Goal: Information Seeking & Learning: Learn about a topic

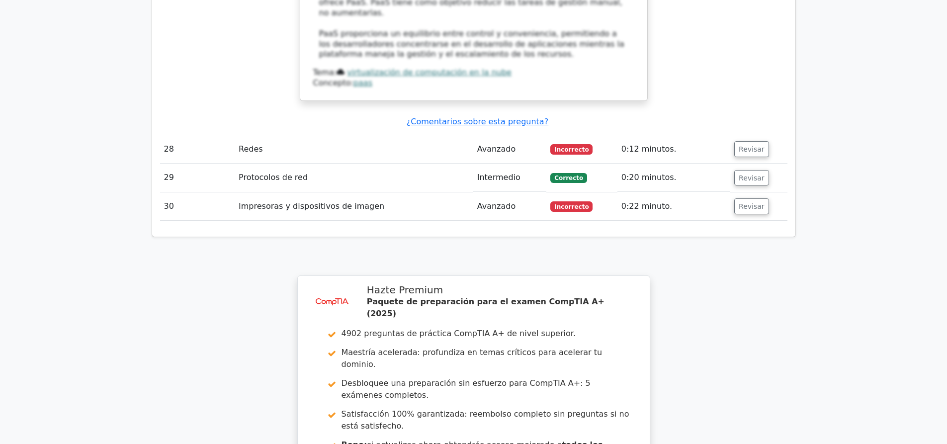
scroll to position [3783, 0]
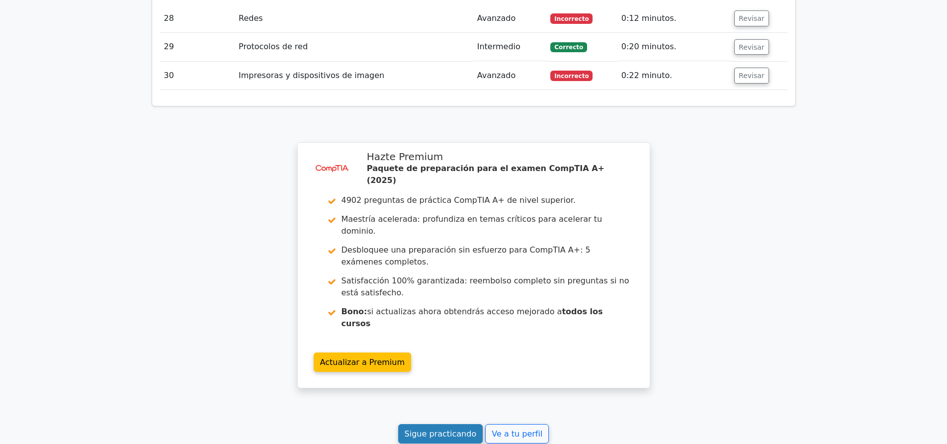
click at [427, 429] on font "Sigue practicando" at bounding box center [440, 433] width 72 height 9
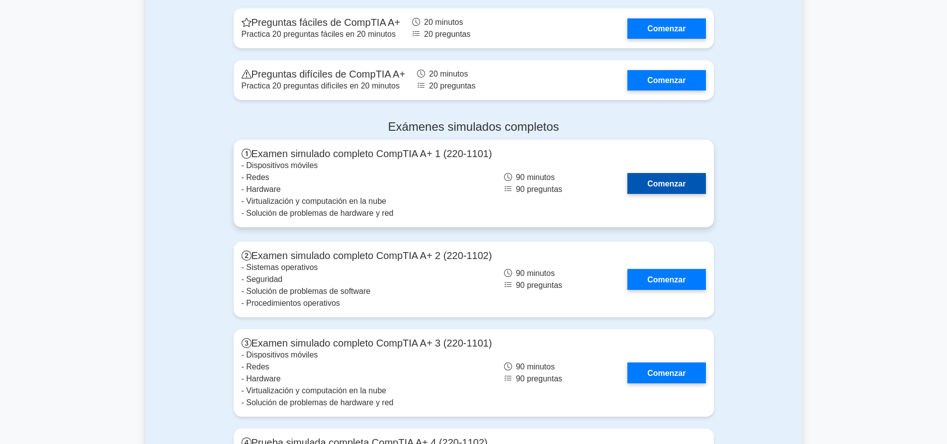
scroll to position [2683, 0]
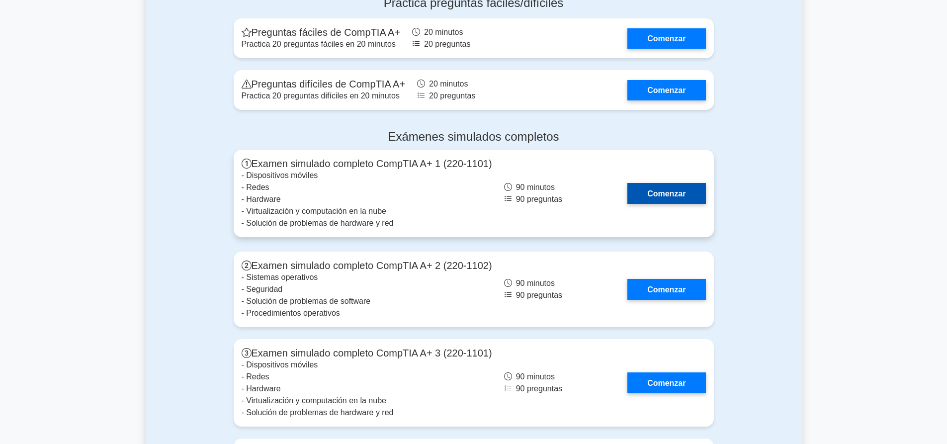
click at [647, 183] on link "Comenzar" at bounding box center [666, 193] width 78 height 20
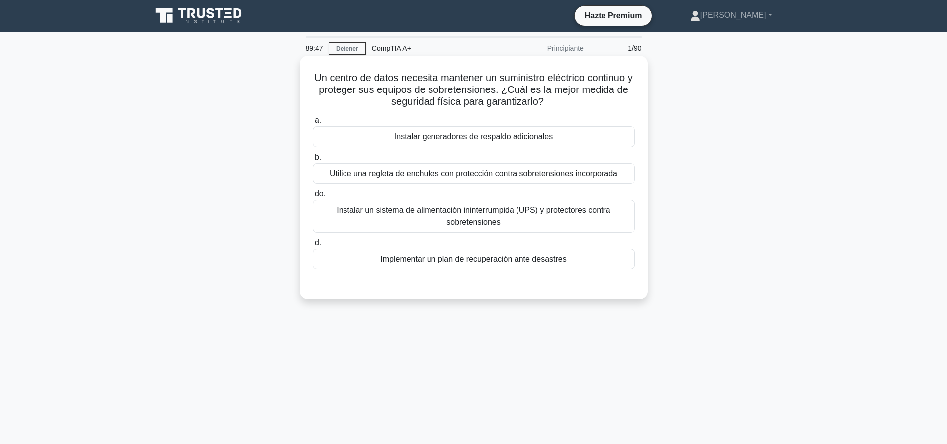
click at [536, 230] on div "Instalar un sistema de alimentación ininterrumpida (UPS) y protectores contra s…" at bounding box center [474, 216] width 322 height 33
click at [313, 197] on input "do. Instalar un sistema de alimentación ininterrumpida (UPS) y protectores cont…" at bounding box center [313, 194] width 0 height 6
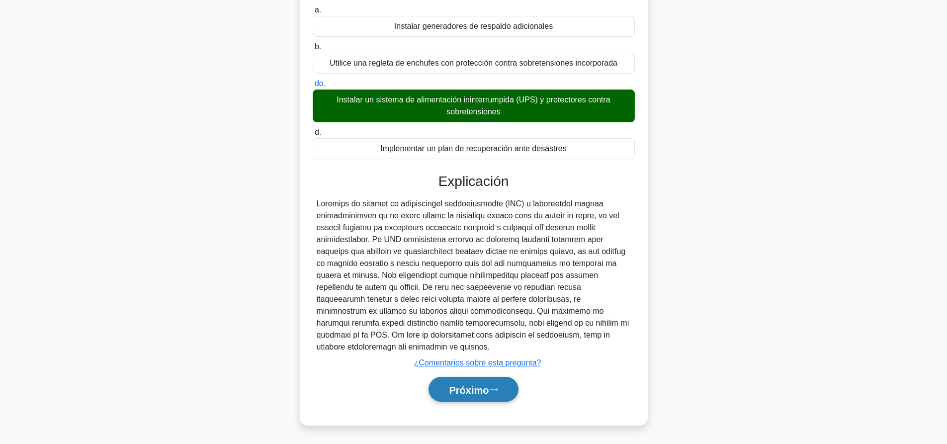
click at [488, 386] on font "Próximo" at bounding box center [469, 389] width 40 height 11
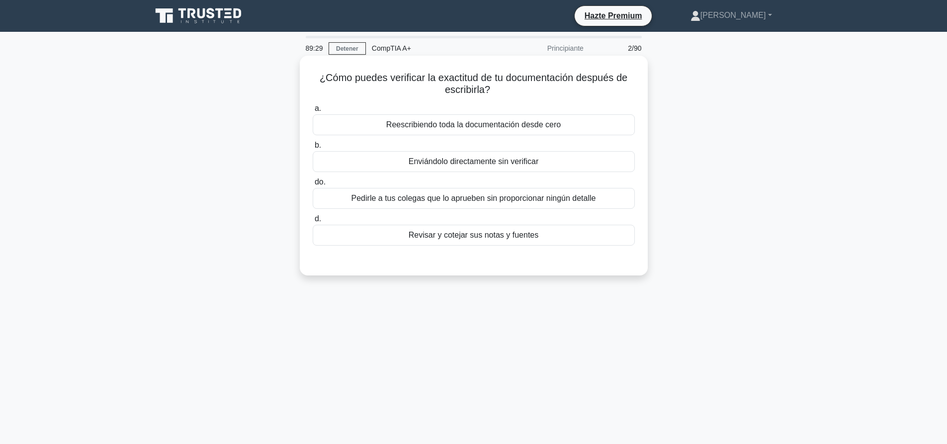
click at [440, 235] on font "Revisar y cotejar sus notas y fuentes" at bounding box center [473, 235] width 130 height 8
click at [313, 222] on input "d. Revisar y cotejar sus notas y fuentes" at bounding box center [313, 219] width 0 height 6
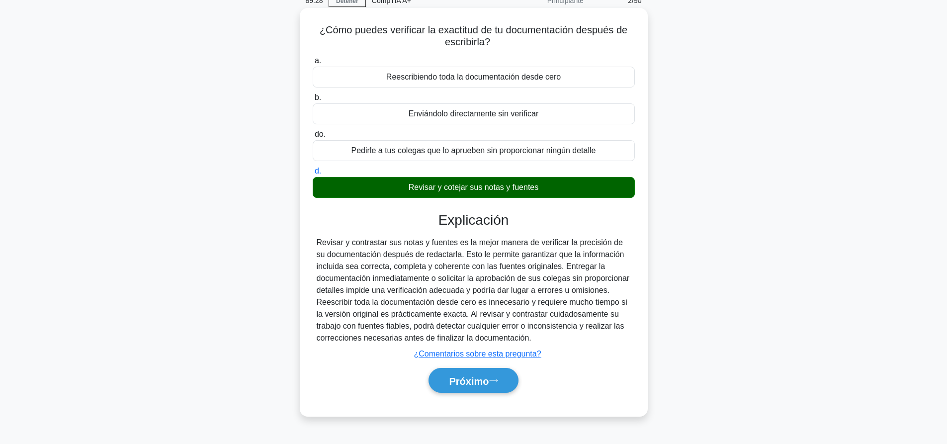
scroll to position [93, 0]
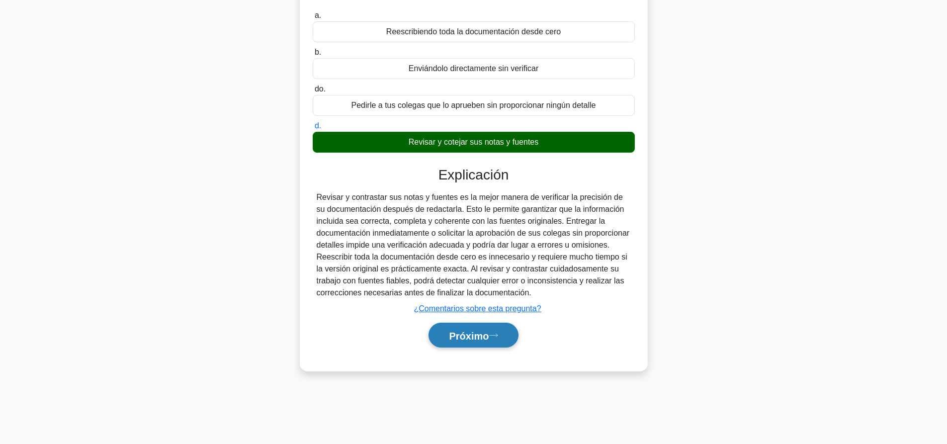
click at [504, 334] on button "Próximo" at bounding box center [472, 334] width 89 height 25
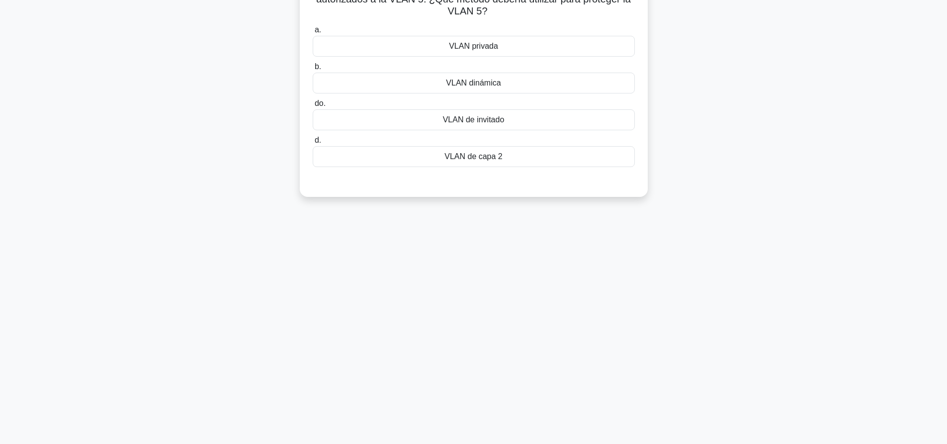
scroll to position [0, 0]
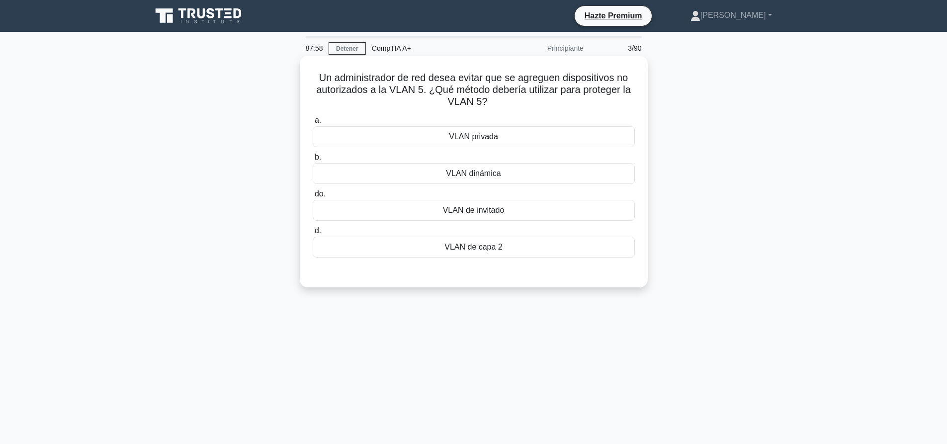
drag, startPoint x: 497, startPoint y: 145, endPoint x: 497, endPoint y: 151, distance: 6.0
click at [497, 145] on div "VLAN privada" at bounding box center [474, 136] width 322 height 21
click at [313, 124] on input "a. VLAN privada" at bounding box center [313, 120] width 0 height 6
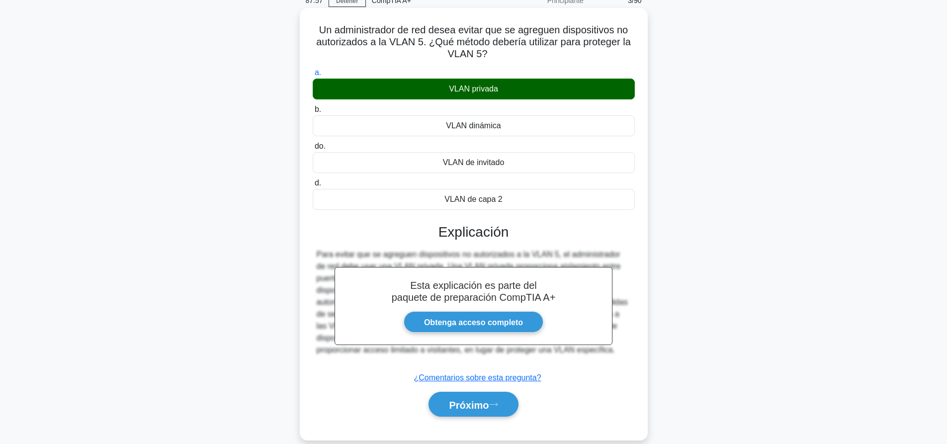
scroll to position [93, 0]
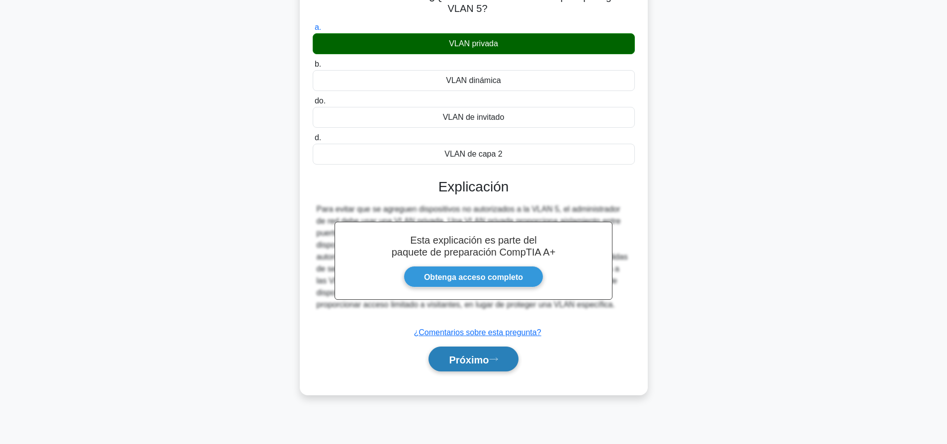
click at [488, 360] on font "Próximo" at bounding box center [469, 359] width 40 height 11
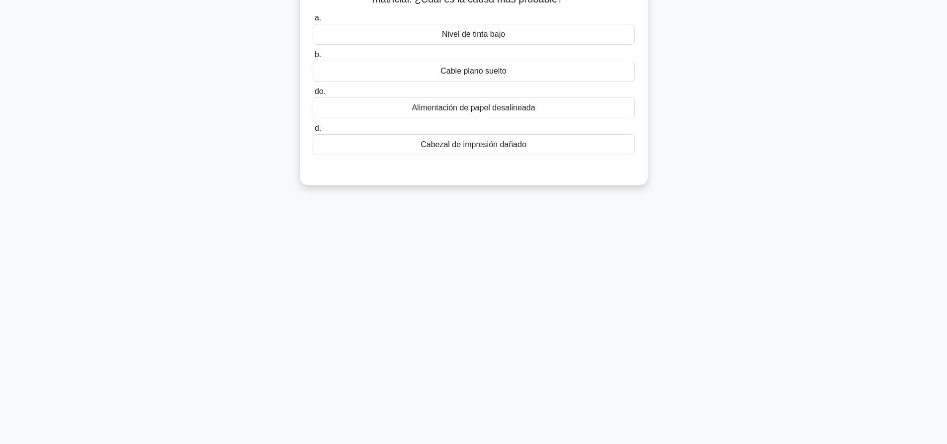
scroll to position [0, 0]
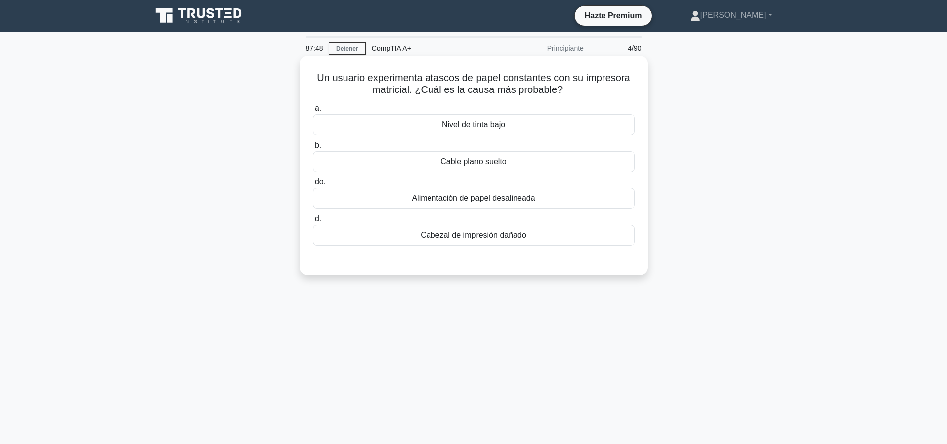
click at [508, 226] on div "Cabezal de impresión dañado" at bounding box center [474, 235] width 322 height 21
click at [313, 222] on input "d. Cabezal de impresión dañado" at bounding box center [313, 219] width 0 height 6
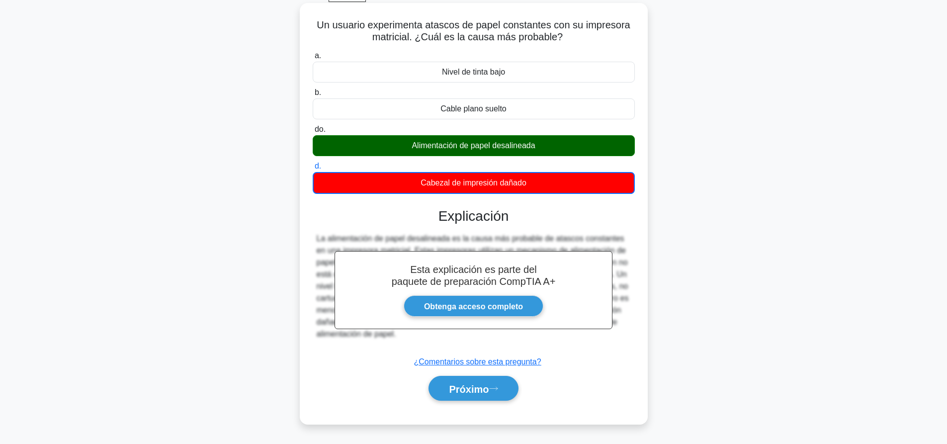
scroll to position [93, 0]
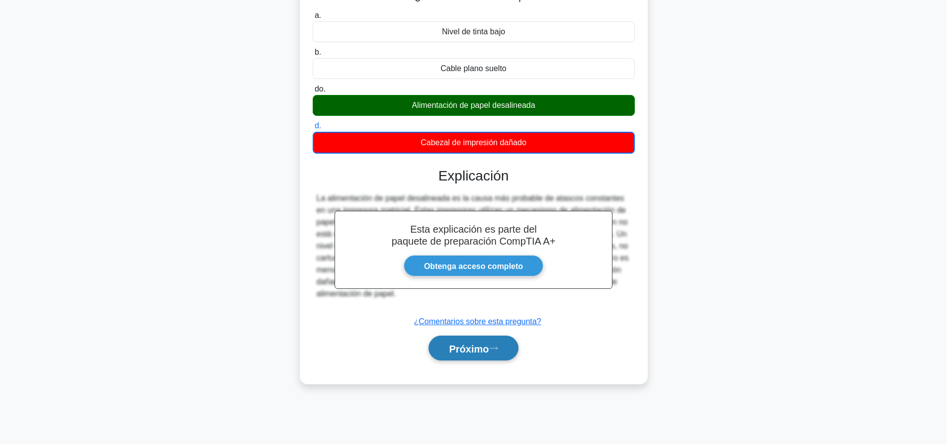
click at [488, 347] on font "Próximo" at bounding box center [469, 348] width 40 height 11
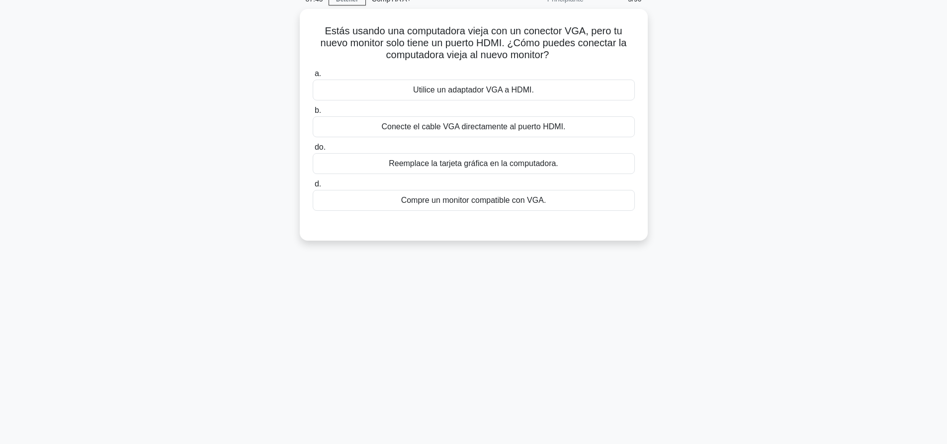
scroll to position [0, 0]
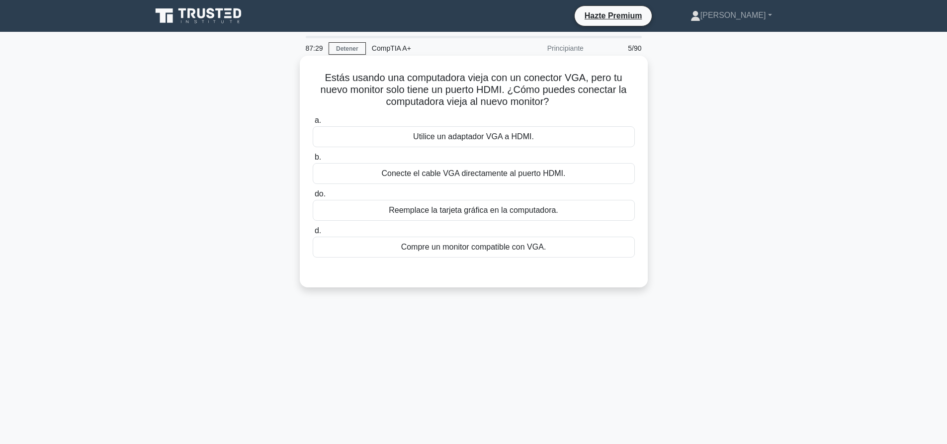
click at [518, 143] on font "Utilice un adaptador VGA a HDMI." at bounding box center [473, 137] width 121 height 12
click at [313, 124] on input "a. Utilice un adaptador VGA a HDMI." at bounding box center [313, 120] width 0 height 6
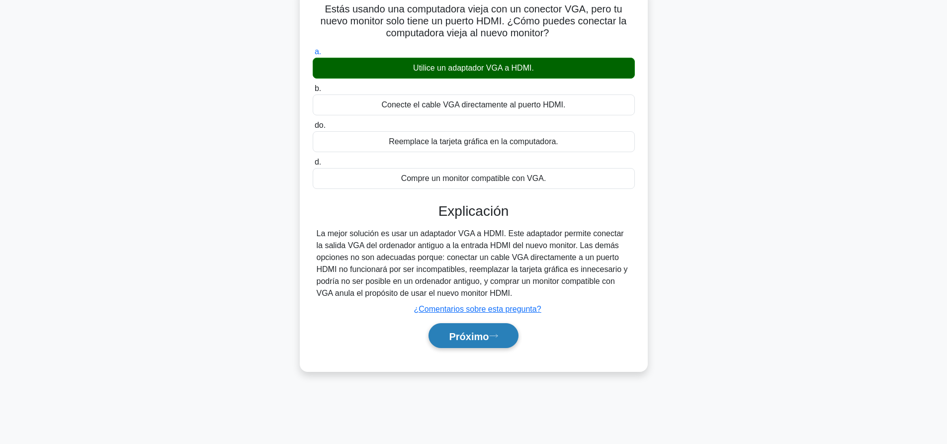
scroll to position [93, 0]
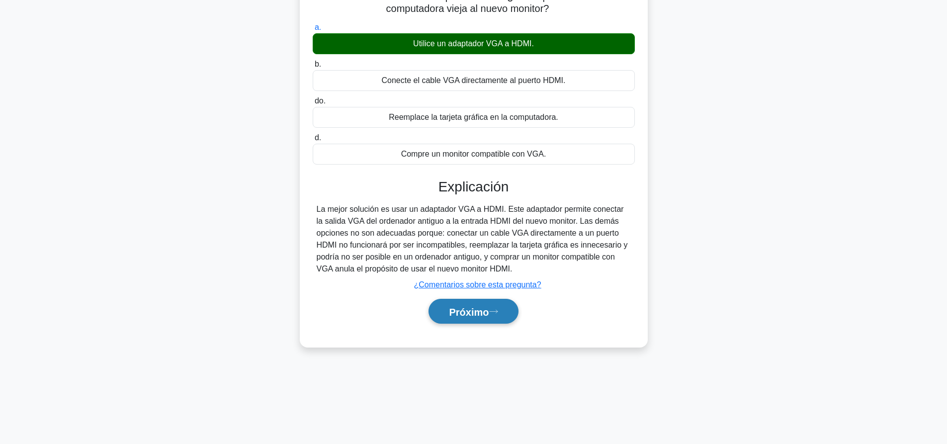
click at [488, 308] on font "Próximo" at bounding box center [469, 311] width 40 height 11
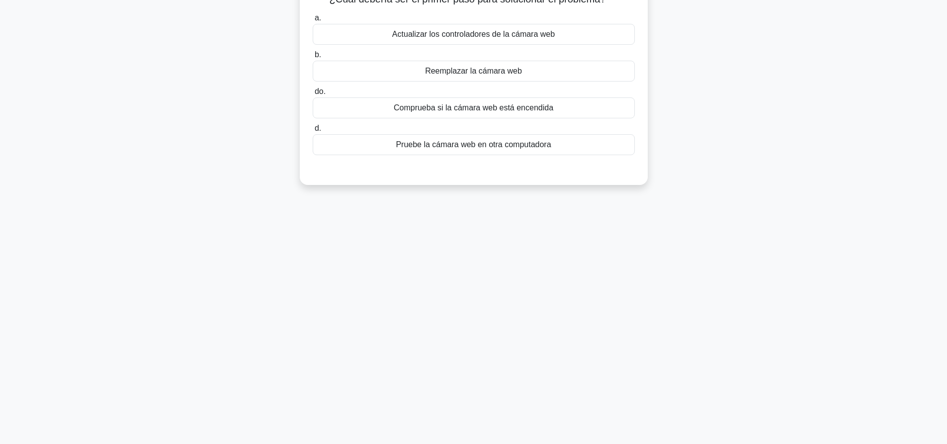
scroll to position [0, 0]
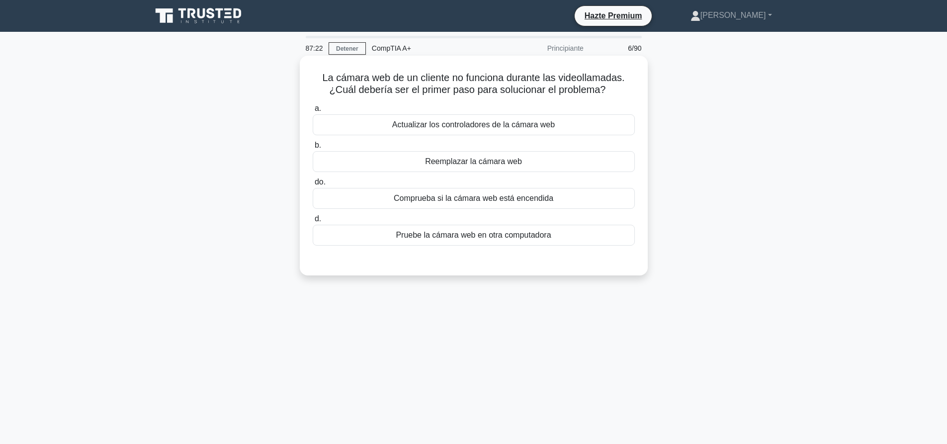
click at [537, 202] on font "Comprueba si la cámara web está encendida" at bounding box center [474, 198] width 160 height 8
click at [313, 185] on input "do. Comprueba si la cámara web está encendida" at bounding box center [313, 182] width 0 height 6
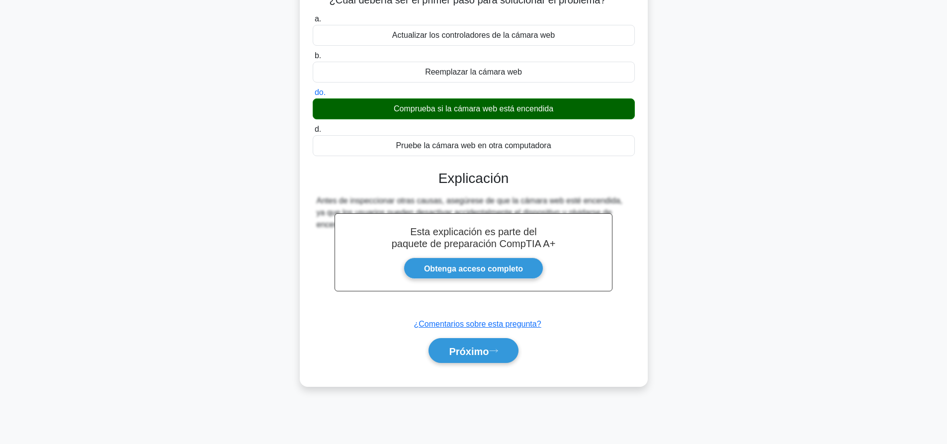
scroll to position [93, 0]
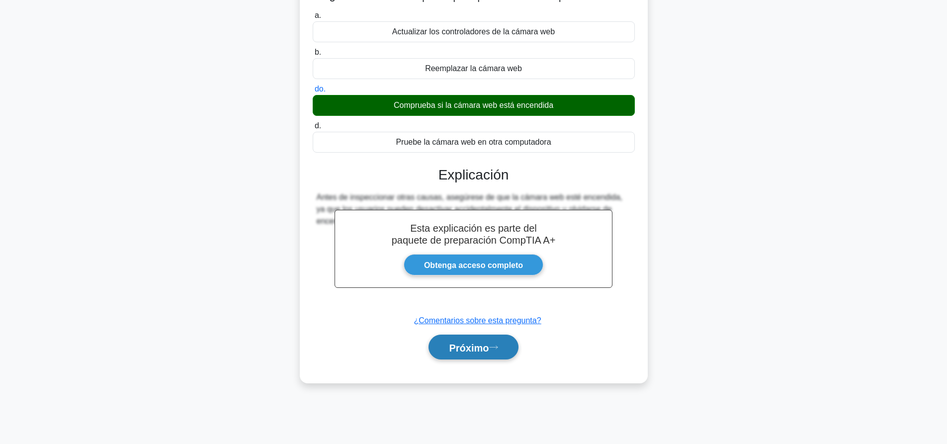
click at [491, 359] on button "Próximo" at bounding box center [472, 346] width 89 height 25
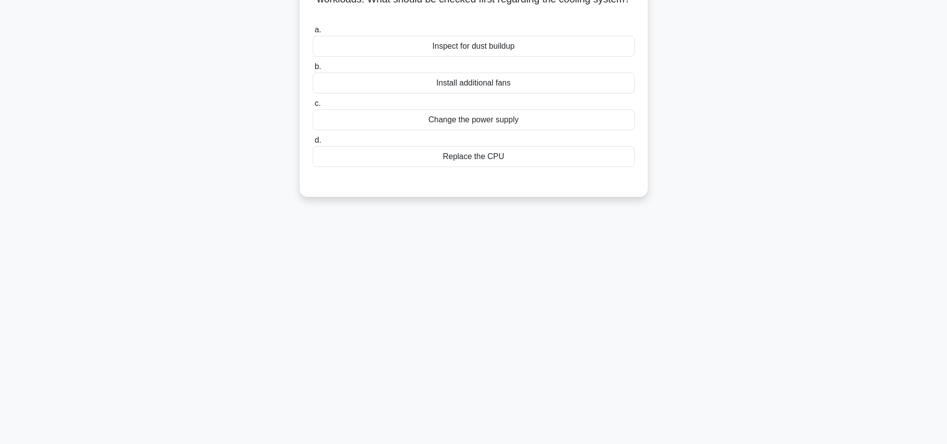
scroll to position [0, 0]
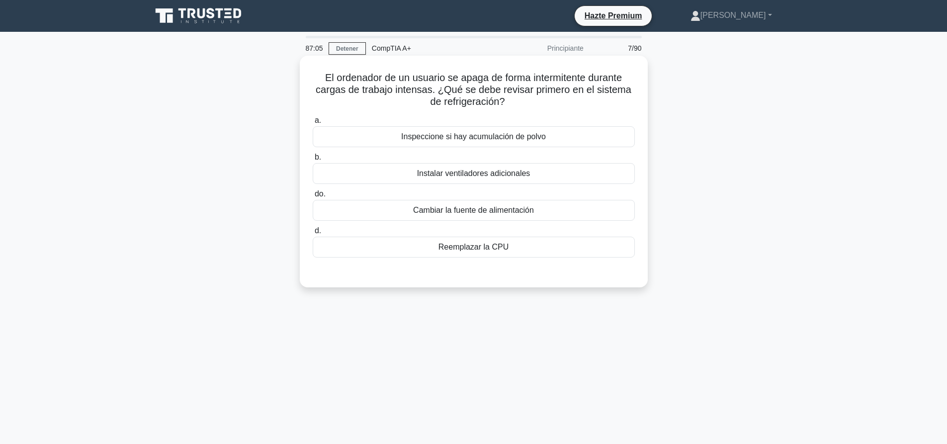
click at [552, 147] on div "Inspeccione si hay acumulación de polvo" at bounding box center [474, 136] width 322 height 21
click at [313, 124] on input "a. Inspeccione si hay acumulación de polvo" at bounding box center [313, 120] width 0 height 6
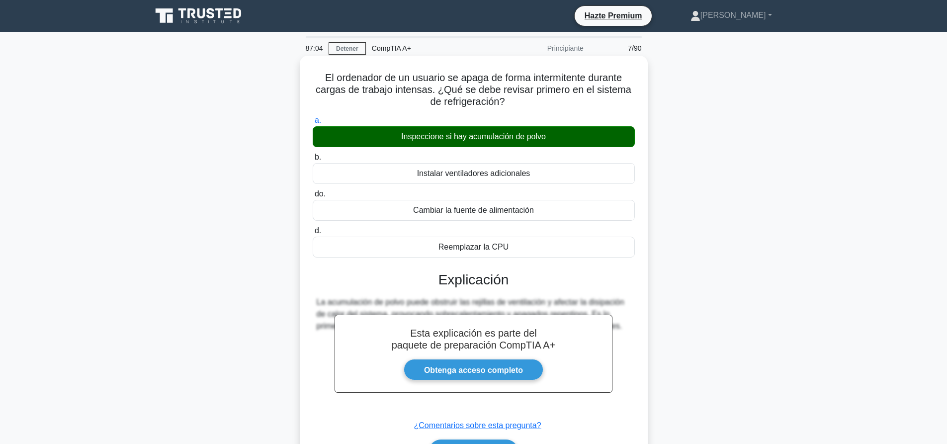
scroll to position [93, 0]
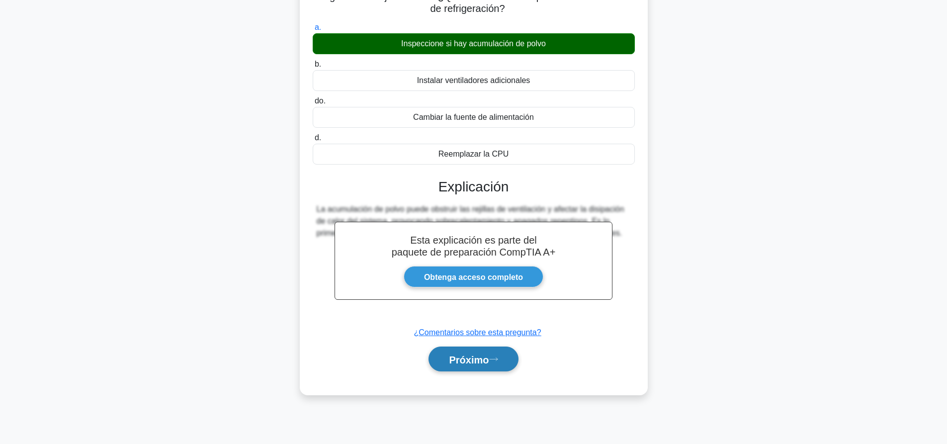
click at [483, 370] on button "Próximo" at bounding box center [472, 358] width 89 height 25
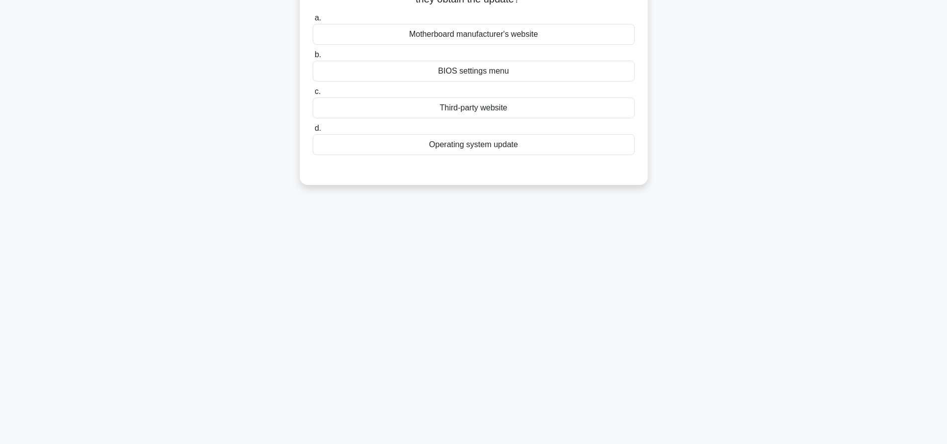
scroll to position [0, 0]
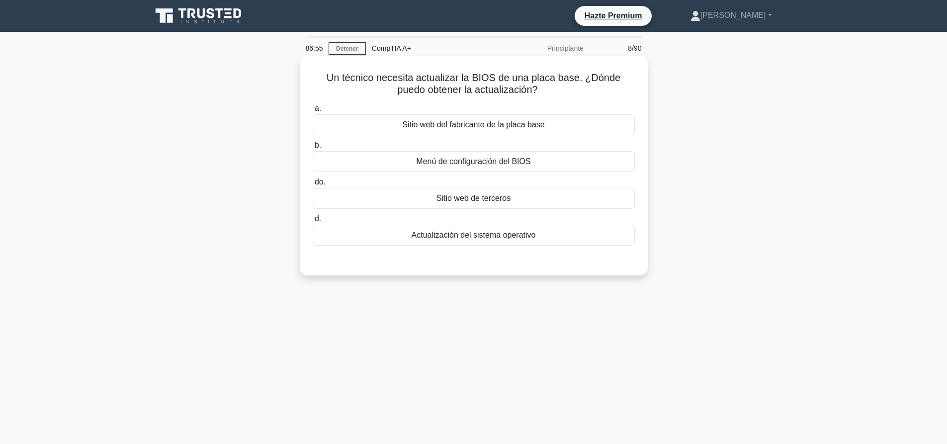
click at [547, 160] on div "Menú de configuración del BIOS" at bounding box center [474, 161] width 322 height 21
click at [313, 149] on input "b. Menú de configuración del BIOS" at bounding box center [313, 145] width 0 height 6
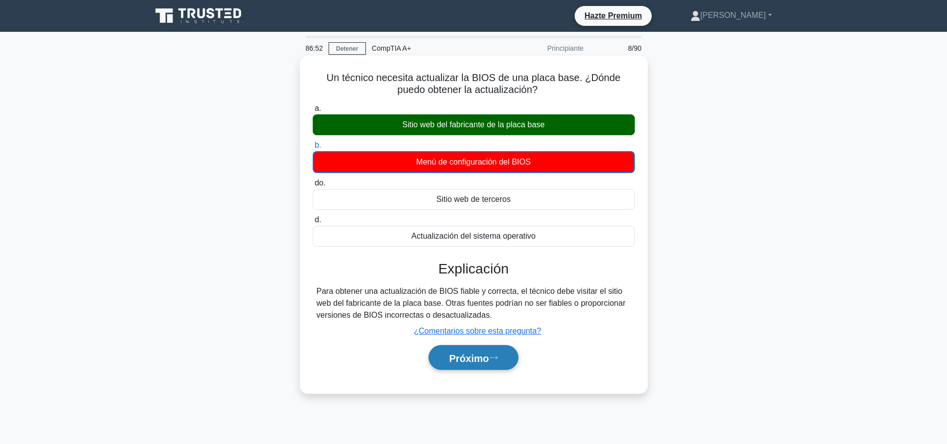
click at [497, 358] on icon at bounding box center [493, 357] width 8 height 3
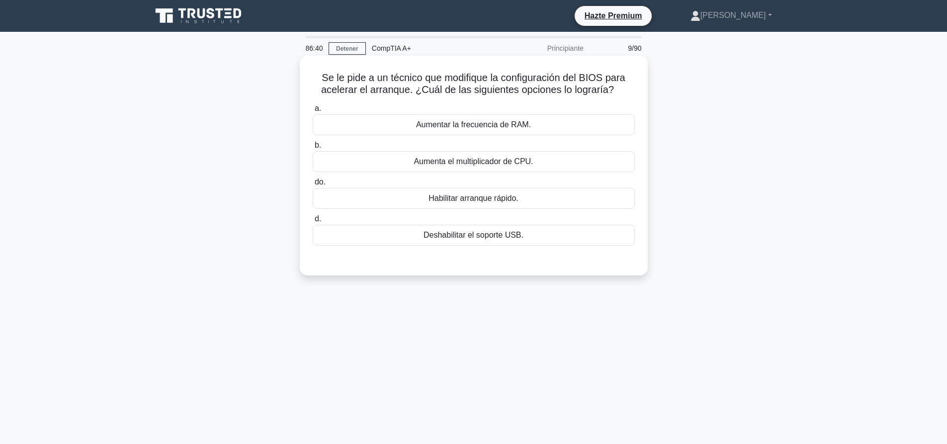
click at [529, 205] on div "Habilitar arranque rápido." at bounding box center [474, 198] width 322 height 21
click at [313, 185] on input "do. Habilitar arranque rápido." at bounding box center [313, 182] width 0 height 6
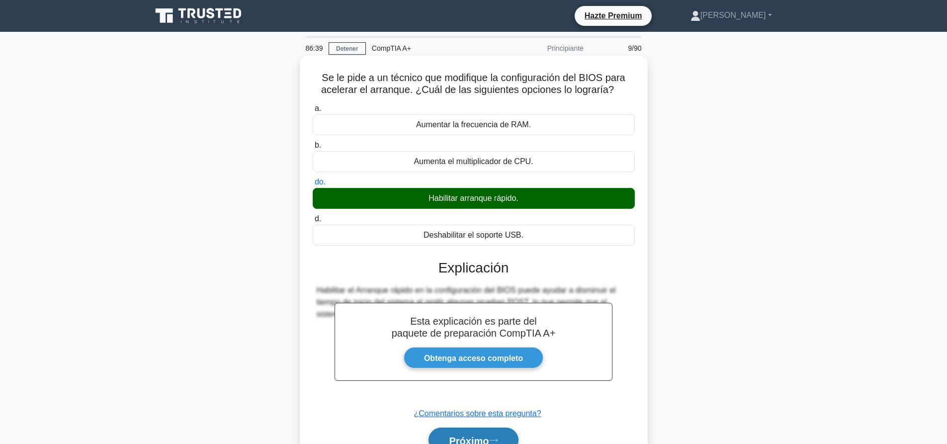
click at [510, 431] on button "Próximo" at bounding box center [472, 439] width 89 height 25
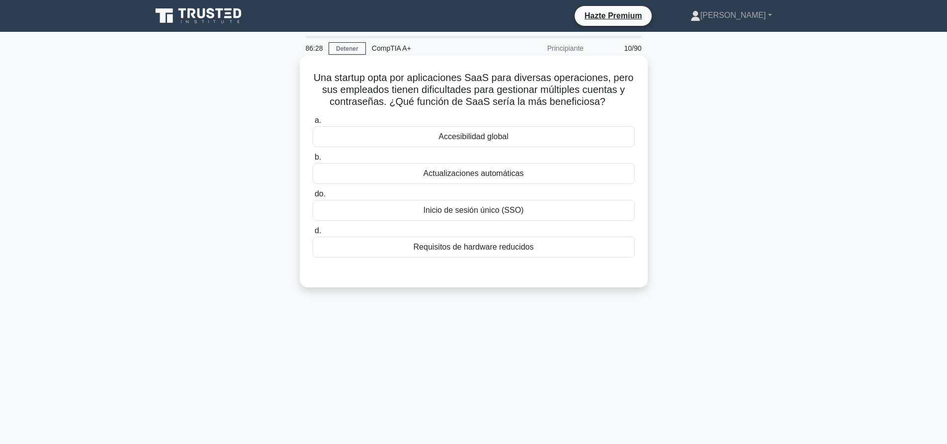
click at [556, 206] on div "Inicio de sesión único (SSO)" at bounding box center [474, 210] width 322 height 21
click at [313, 197] on input "do. Inicio de sesión único (SSO)" at bounding box center [313, 194] width 0 height 6
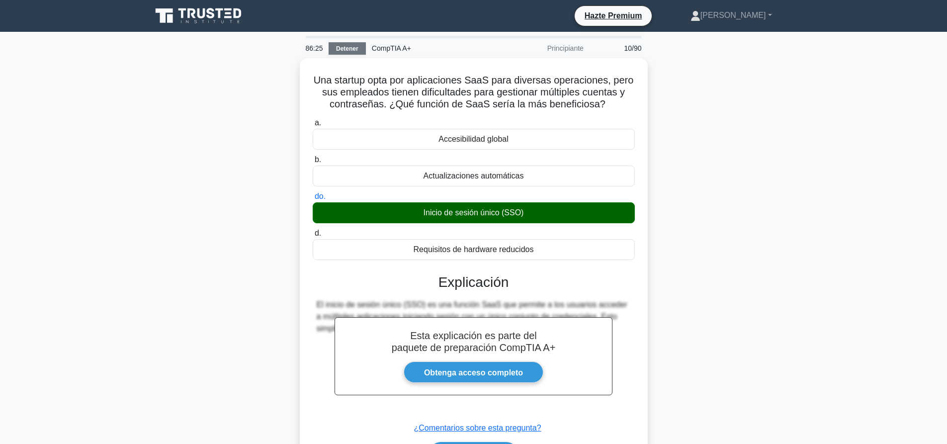
click at [353, 49] on font "Detener" at bounding box center [347, 48] width 22 height 7
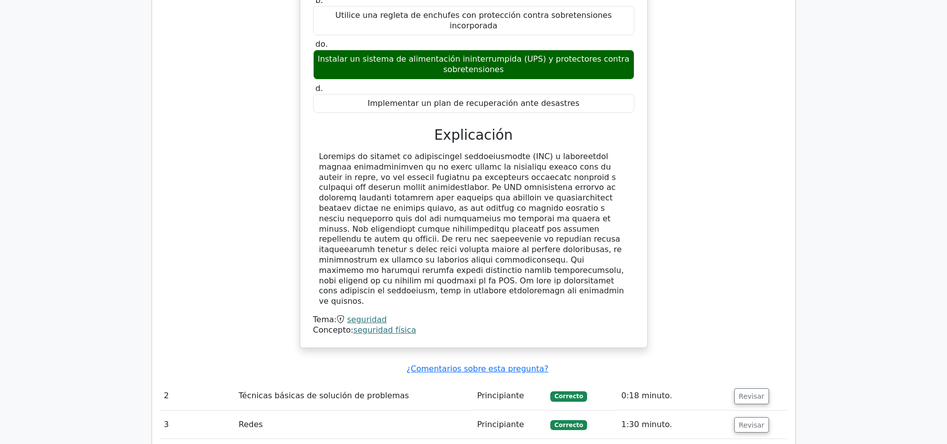
scroll to position [1540, 0]
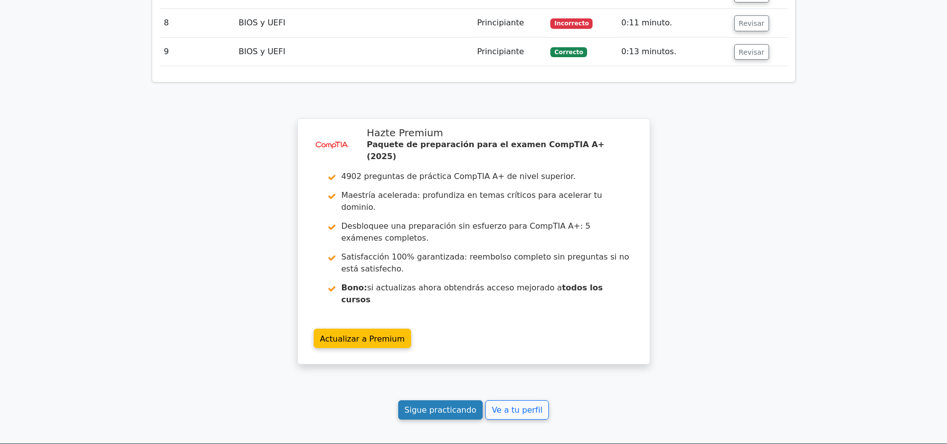
click at [440, 405] on font "Sigue practicando" at bounding box center [440, 409] width 72 height 9
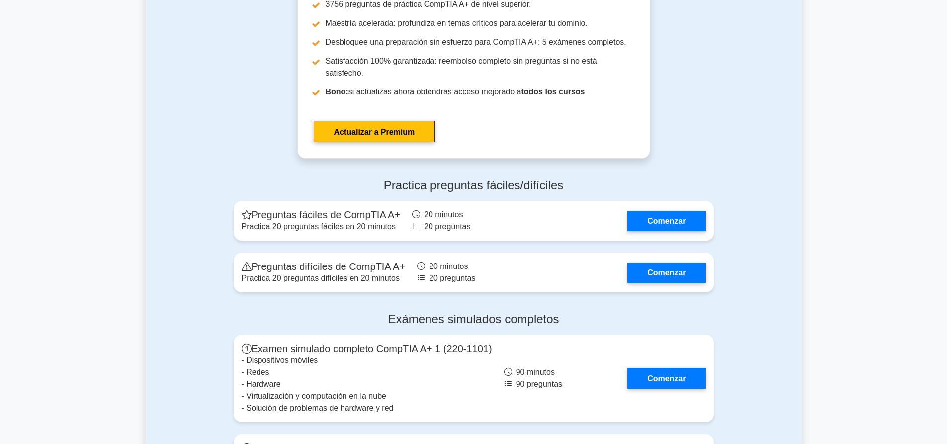
scroll to position [2584, 0]
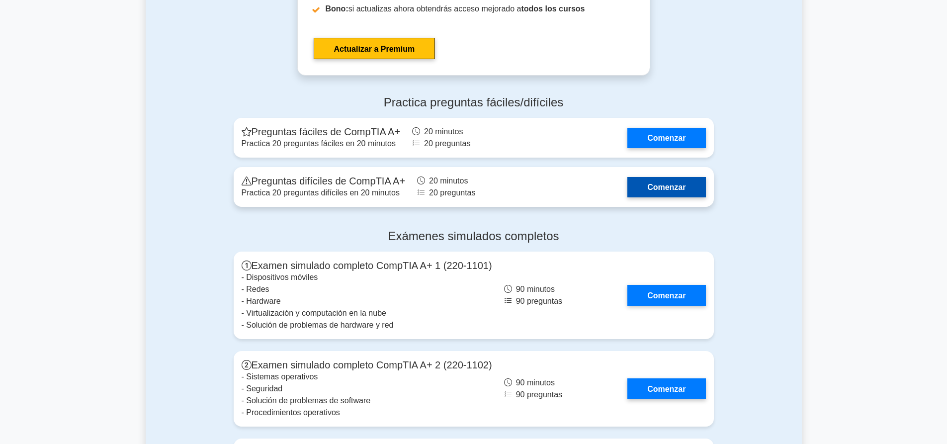
click at [661, 177] on link "Comenzar" at bounding box center [666, 187] width 78 height 20
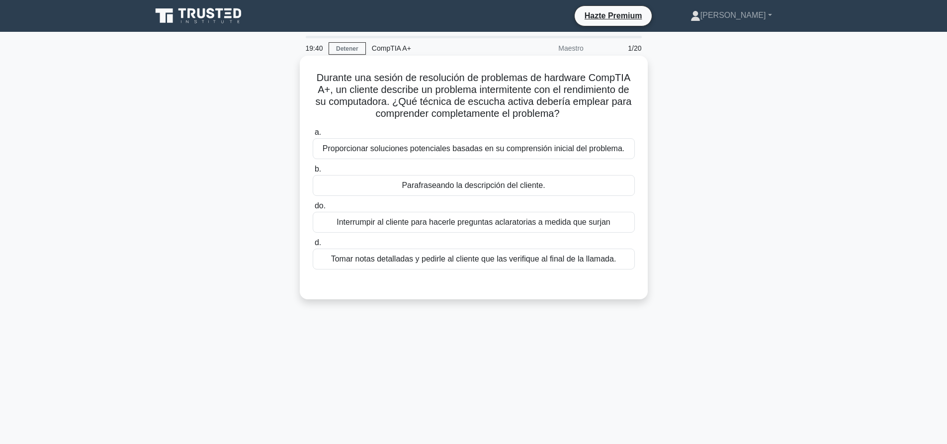
click at [551, 183] on div "Parafraseando la descripción del cliente." at bounding box center [474, 185] width 322 height 21
click at [313, 172] on input "b. Parafraseando la descripción del cliente." at bounding box center [313, 169] width 0 height 6
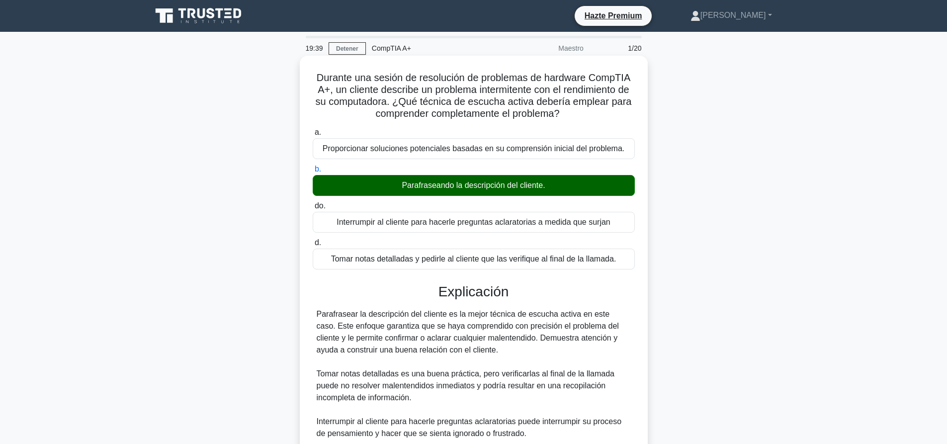
scroll to position [195, 0]
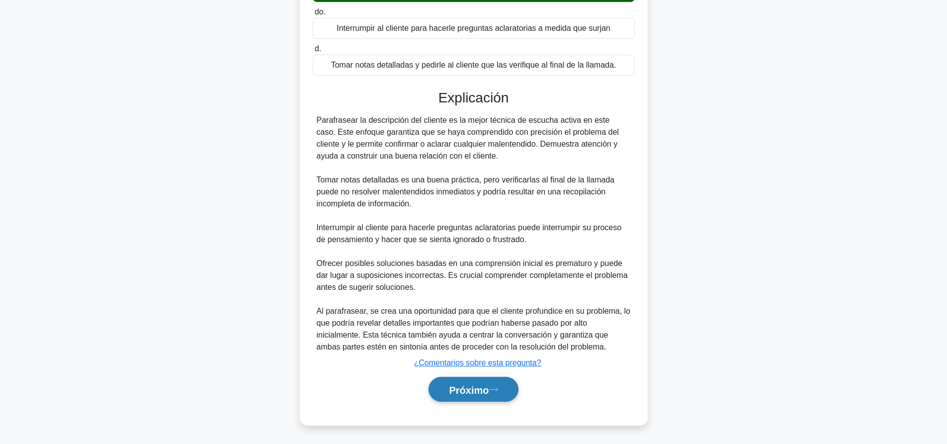
click at [495, 396] on button "Próximo" at bounding box center [472, 389] width 89 height 25
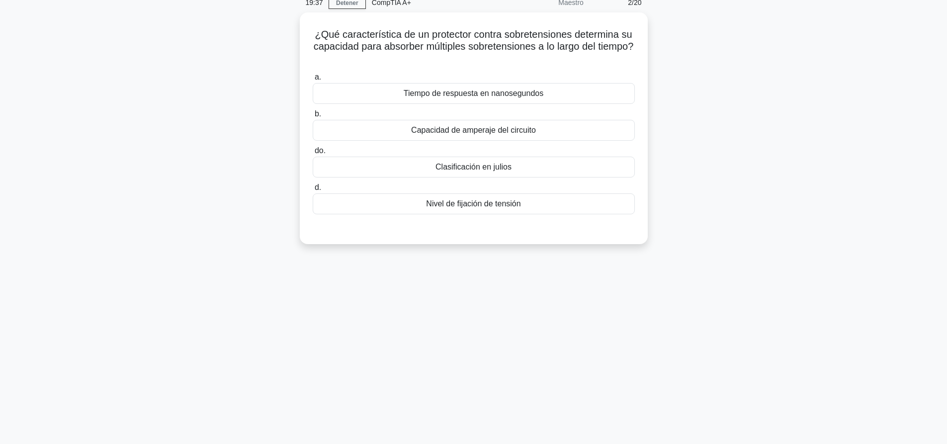
scroll to position [0, 0]
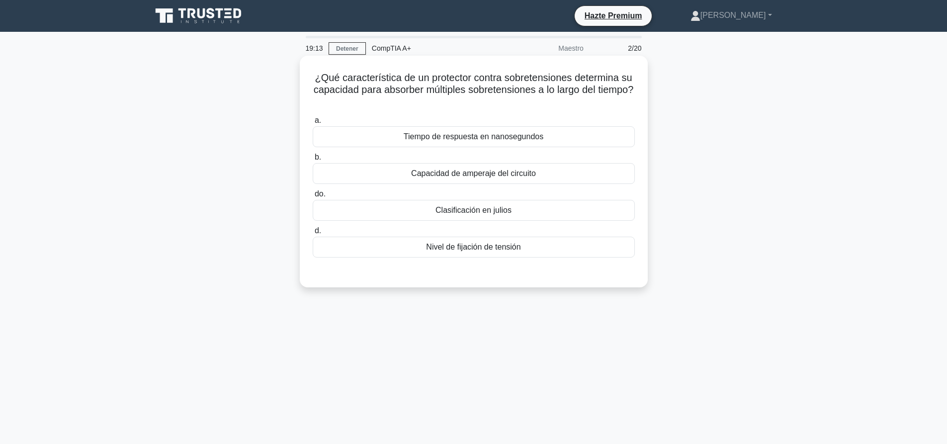
click at [428, 222] on div "a. Tiempo de respuesta en nanosegundos b. Capacidad de amperaje del circuito do." at bounding box center [474, 185] width 334 height 147
click at [421, 212] on div "Clasificación en julios" at bounding box center [474, 210] width 322 height 21
click at [313, 197] on input "do. Clasificación en julios" at bounding box center [313, 194] width 0 height 6
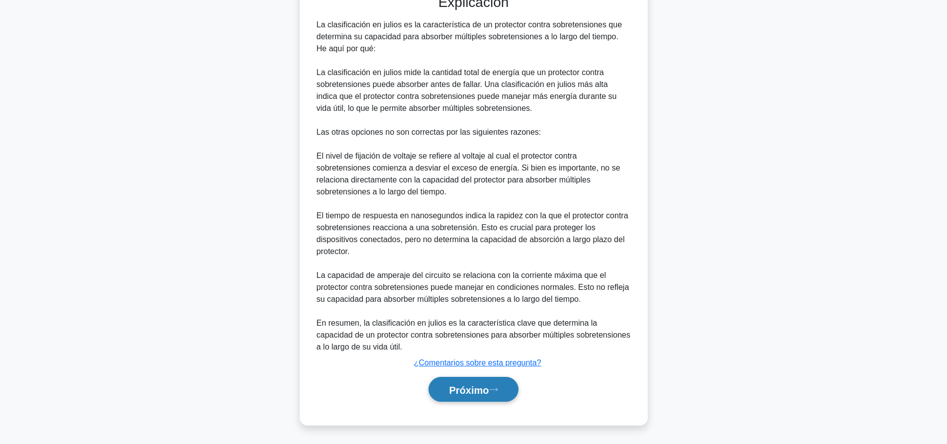
click at [470, 388] on font "Próximo" at bounding box center [469, 389] width 40 height 11
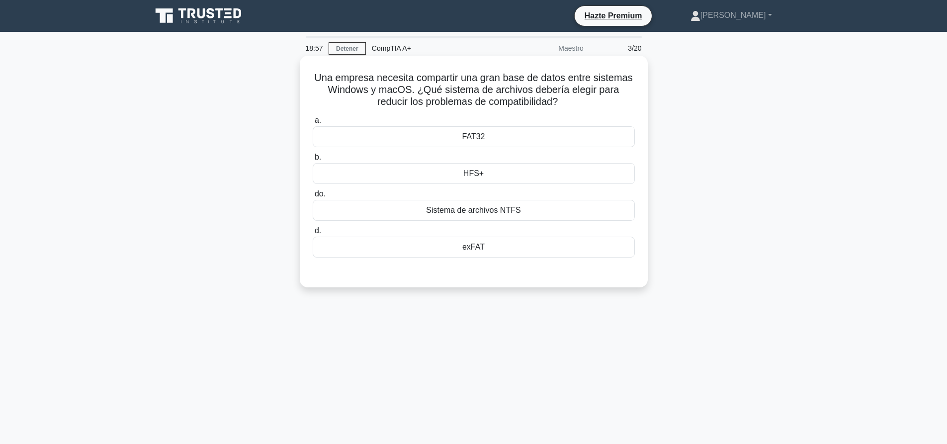
drag, startPoint x: 561, startPoint y: 101, endPoint x: 321, endPoint y: 71, distance: 241.4
click at [321, 72] on font "Una empresa necesita compartir una gran base de datos entre sistemas Windows y …" at bounding box center [473, 89] width 318 height 35
click at [343, 85] on font "Una empresa necesita compartir una gran base de datos entre sistemas Windows y …" at bounding box center [473, 89] width 318 height 35
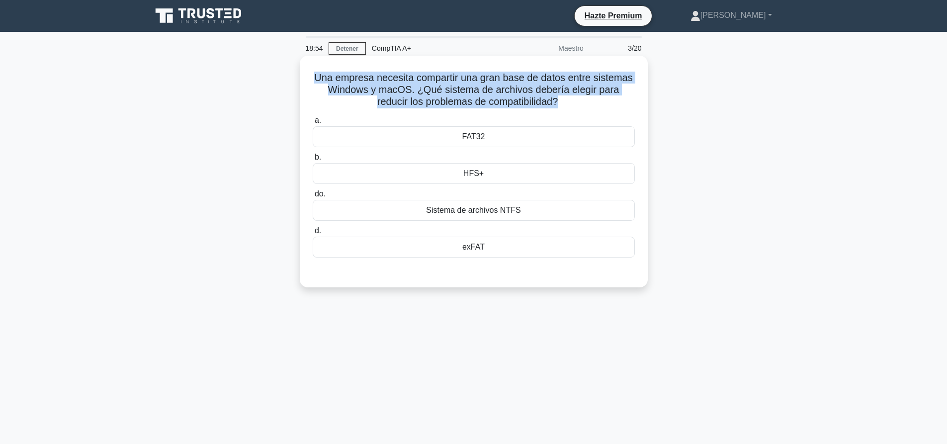
drag, startPoint x: 314, startPoint y: 77, endPoint x: 560, endPoint y: 107, distance: 248.3
click at [560, 107] on font "Una empresa necesita compartir una gran base de datos entre sistemas Windows y …" at bounding box center [473, 89] width 318 height 35
copy font "Una empresa necesita compartir una gran base de datos entre sistemas Windows y …"
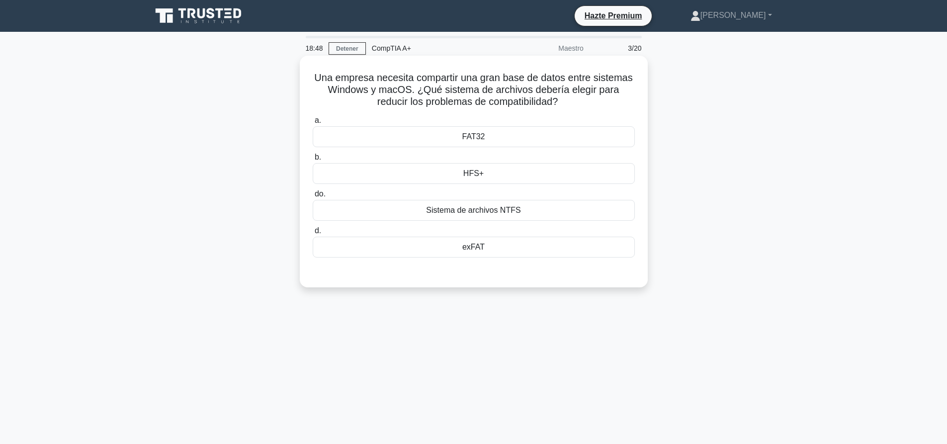
click at [468, 249] on font "exFAT" at bounding box center [473, 246] width 22 height 8
click at [313, 234] on input "d. exFAT" at bounding box center [313, 231] width 0 height 6
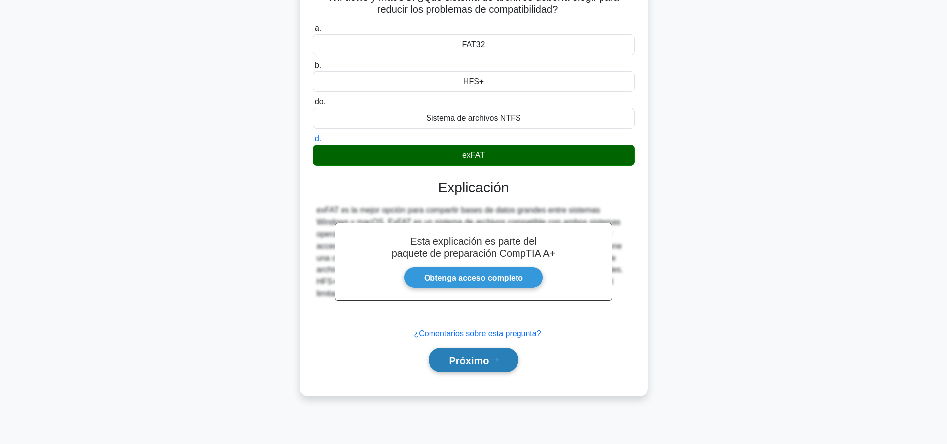
scroll to position [93, 0]
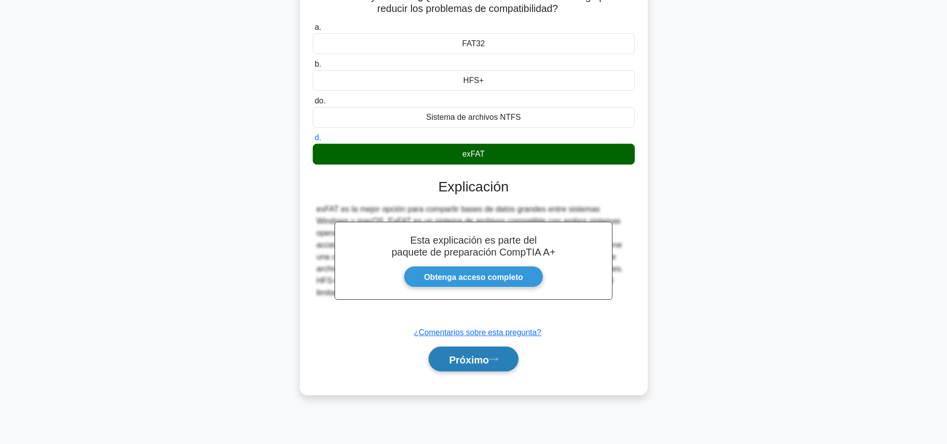
drag, startPoint x: 477, startPoint y: 361, endPoint x: 485, endPoint y: 356, distance: 9.8
click at [478, 361] on font "Próximo" at bounding box center [469, 359] width 40 height 11
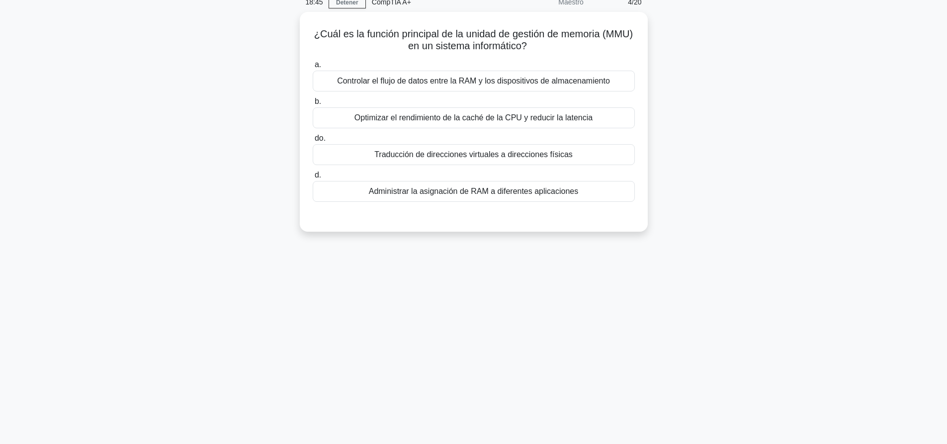
scroll to position [0, 0]
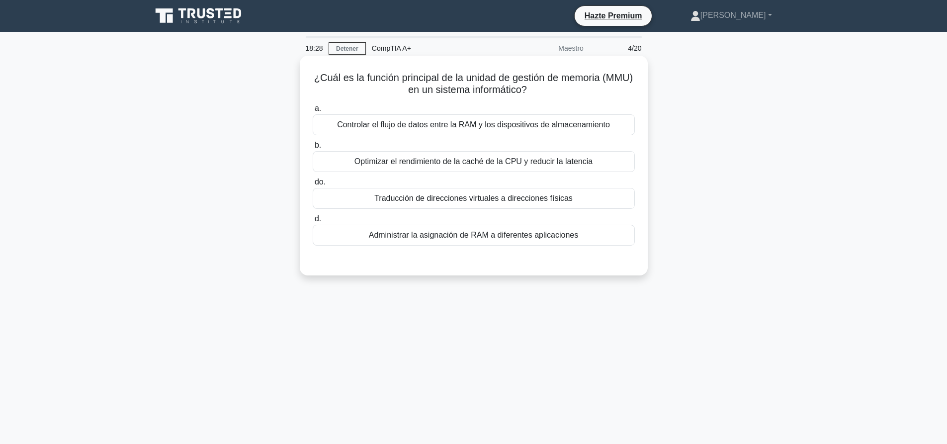
click at [616, 122] on div "Controlar el flujo de datos entre la RAM y los dispositivos de almacenamiento" at bounding box center [474, 124] width 322 height 21
click at [313, 112] on input "a. Controlar el flujo de datos entre la RAM y los dispositivos de almacenamiento" at bounding box center [313, 108] width 0 height 6
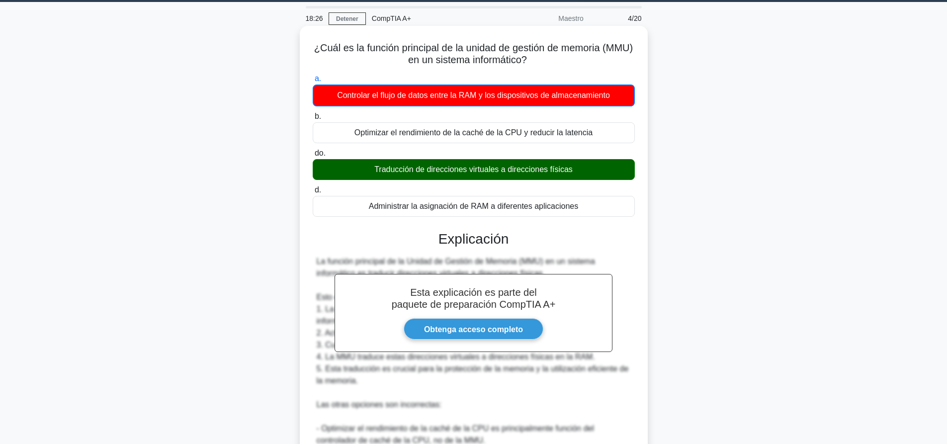
scroll to position [243, 0]
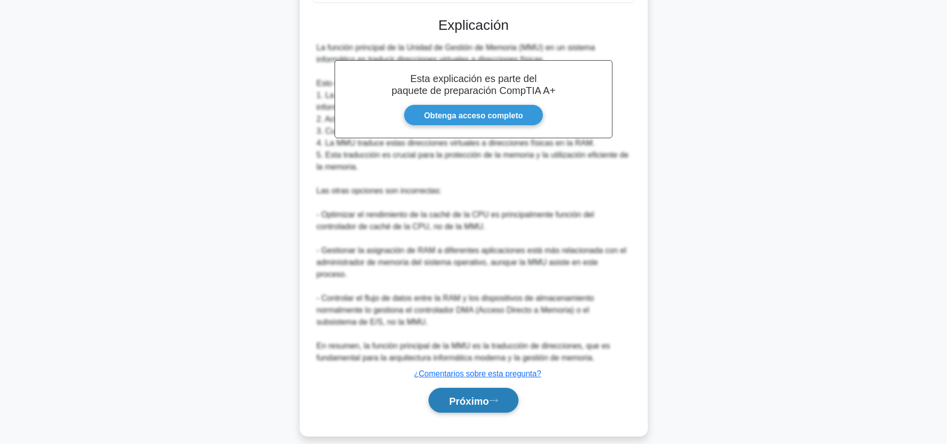
click at [501, 388] on button "Próximo" at bounding box center [472, 400] width 89 height 25
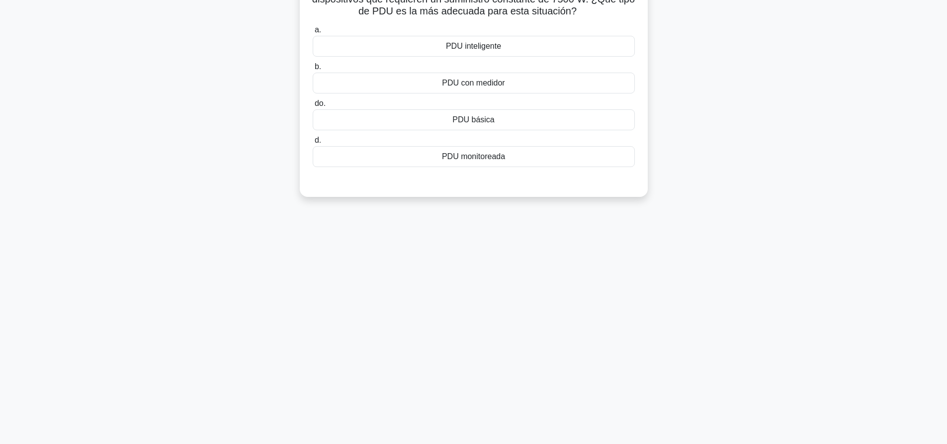
scroll to position [0, 0]
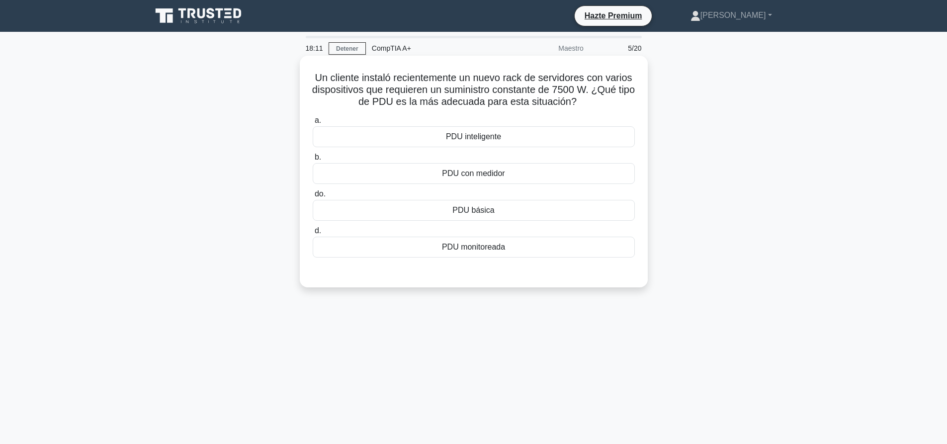
click at [569, 137] on div "PDU inteligente" at bounding box center [474, 136] width 322 height 21
click at [313, 124] on input "a. PDU inteligente" at bounding box center [313, 120] width 0 height 6
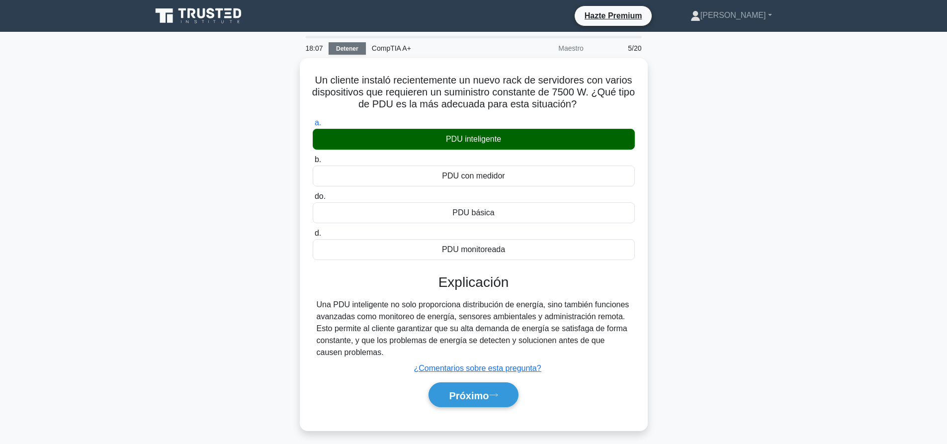
click at [356, 50] on font "Detener" at bounding box center [347, 48] width 22 height 7
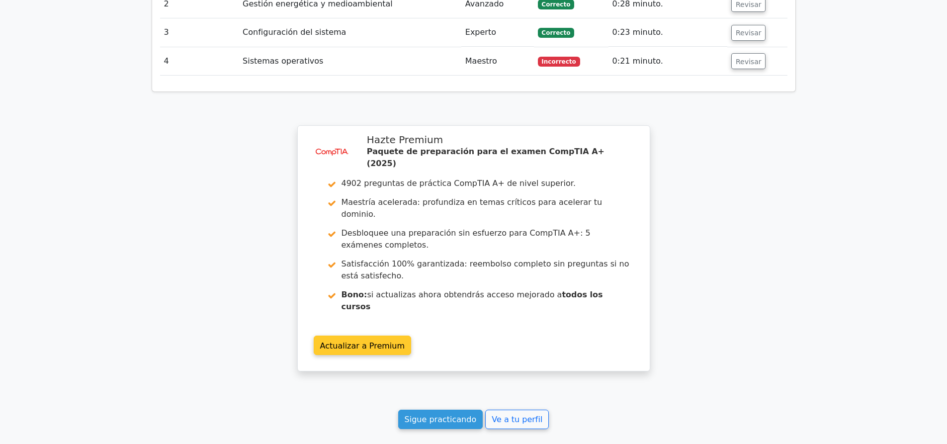
scroll to position [1393, 0]
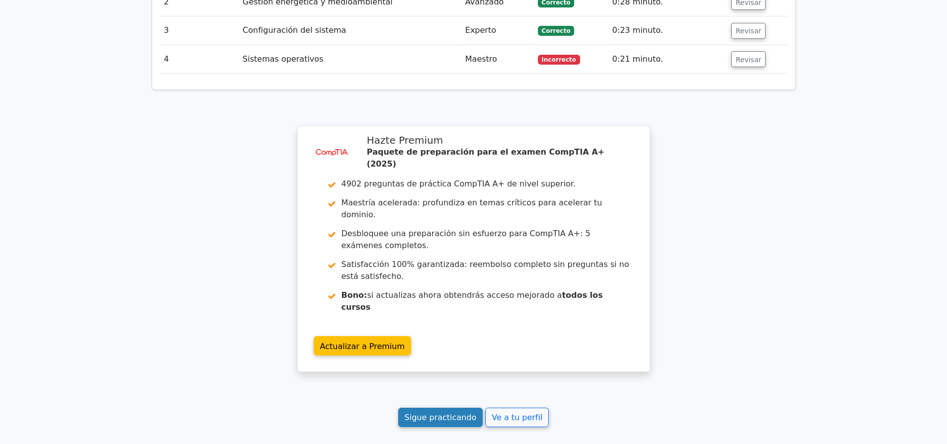
click at [460, 412] on font "Sigue practicando" at bounding box center [440, 416] width 72 height 9
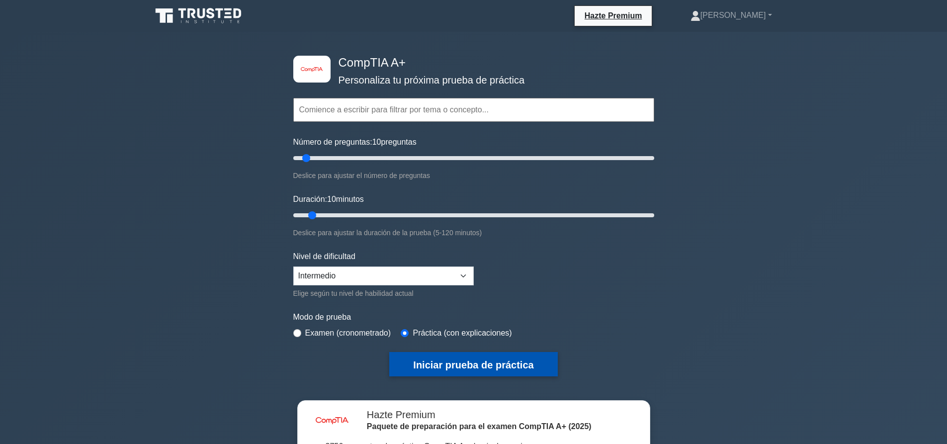
click at [506, 363] on font "Iniciar prueba de práctica" at bounding box center [473, 364] width 120 height 11
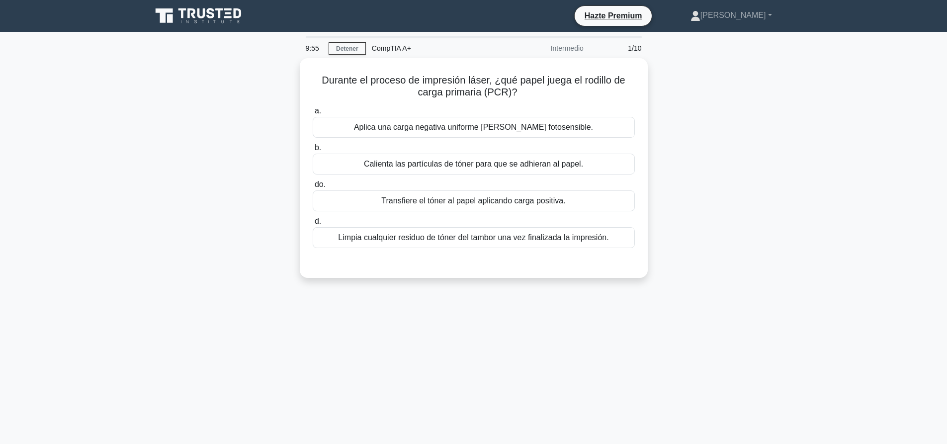
click at [735, 203] on div "Durante el proceso de impresión láser, ¿qué papel juega el rodillo de carga pri…" at bounding box center [474, 174] width 656 height 232
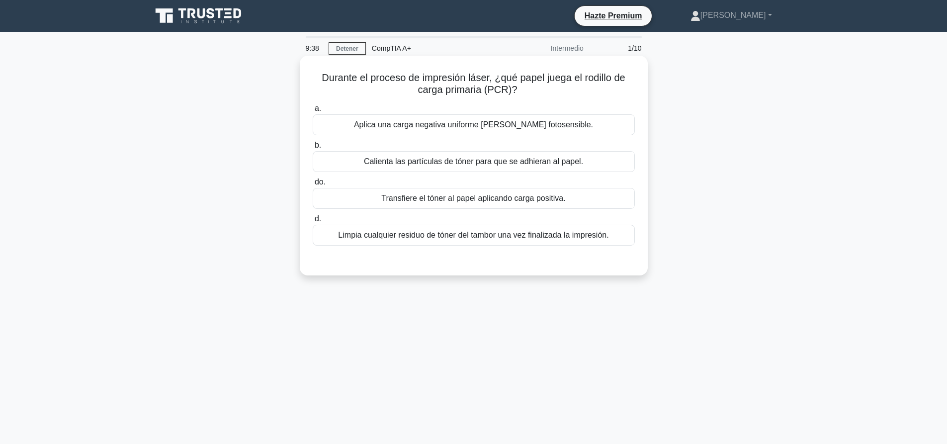
drag, startPoint x: 519, startPoint y: 239, endPoint x: 593, endPoint y: 315, distance: 106.1
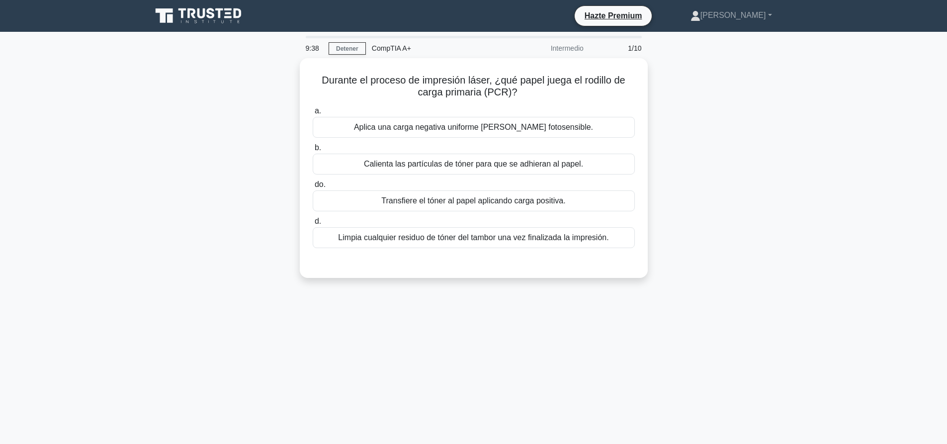
click at [519, 239] on font "Limpia cualquier residuo de tóner del tambor una vez finalizada la impresión." at bounding box center [473, 237] width 270 height 8
click at [313, 225] on input "d. Limpia cualquier residuo de tóner del tambor una vez finalizada la impresión." at bounding box center [313, 221] width 0 height 6
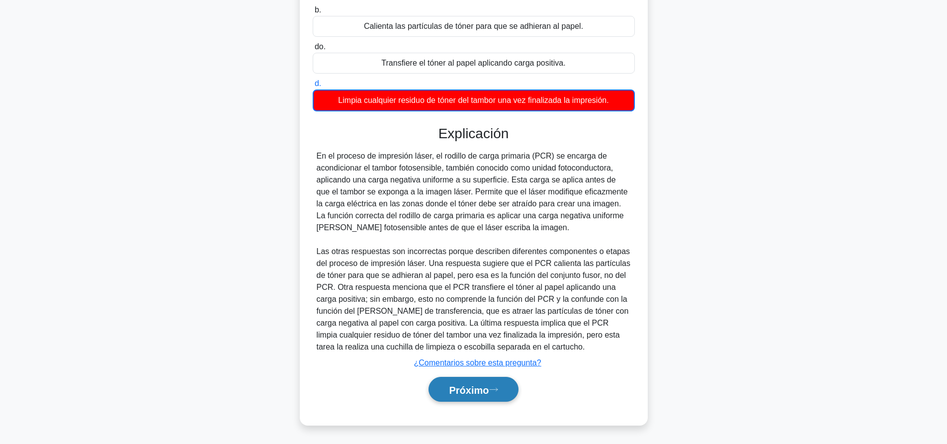
click at [496, 393] on button "Próximo" at bounding box center [472, 389] width 89 height 25
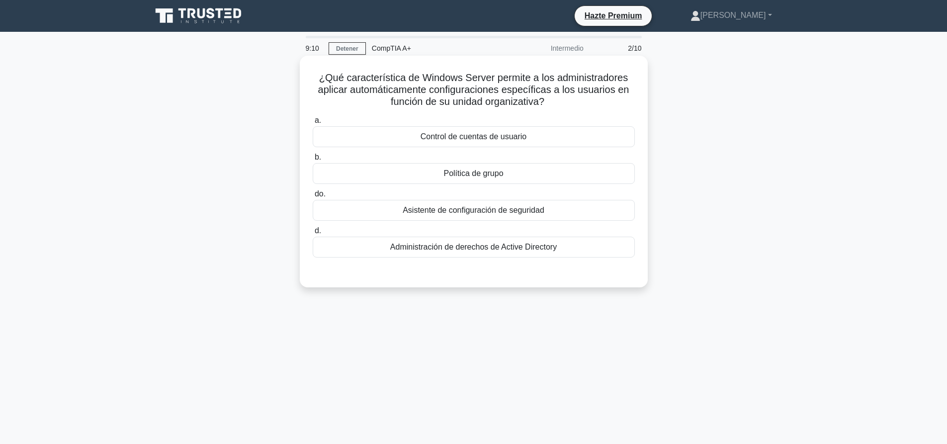
click at [457, 254] on div "Administración de derechos de Active Directory" at bounding box center [474, 247] width 322 height 21
click at [313, 234] on input "d. Administración de derechos de Active Directory" at bounding box center [313, 231] width 0 height 6
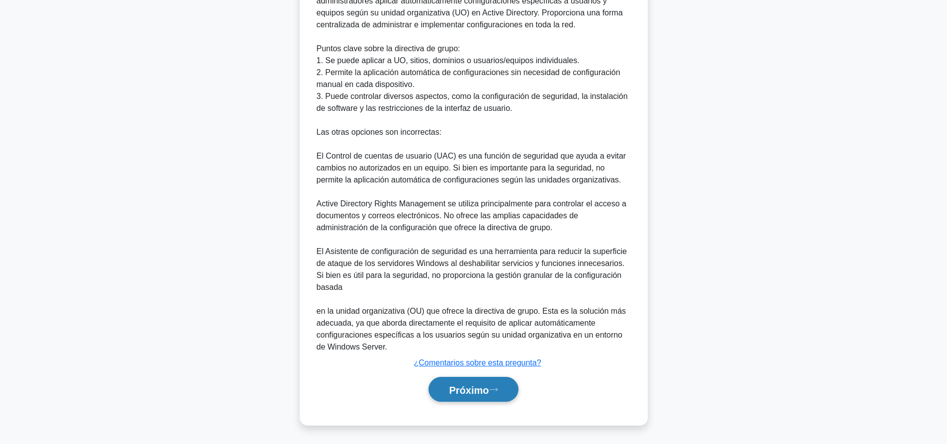
click at [472, 386] on font "Próximo" at bounding box center [469, 389] width 40 height 11
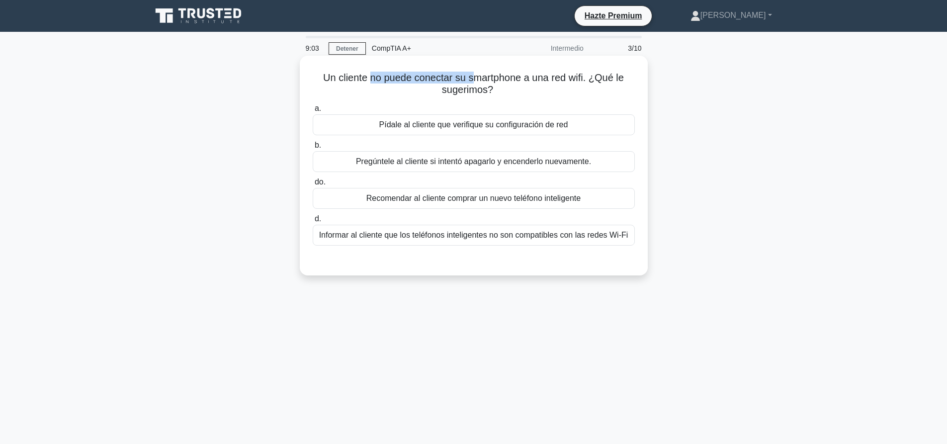
drag, startPoint x: 370, startPoint y: 83, endPoint x: 574, endPoint y: 86, distance: 204.7
click at [501, 80] on font "Un cliente no puede conectar su smartphone a una red wifi. ¿Qué le sugerimos?" at bounding box center [473, 83] width 301 height 23
click at [574, 86] on h5 "Un cliente no puede conectar su smartphone a una red wifi. ¿Qué le sugerimos? .…" at bounding box center [474, 84] width 324 height 25
click at [473, 125] on font "Pídale al cliente que verifique su configuración de red" at bounding box center [473, 124] width 189 height 8
click at [313, 112] on input "a. Pídale al cliente que verifique su configuración de red" at bounding box center [313, 108] width 0 height 6
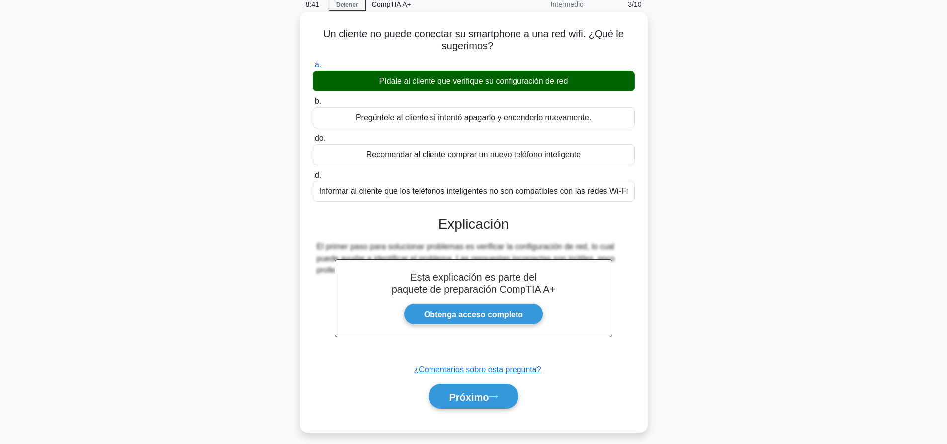
scroll to position [93, 0]
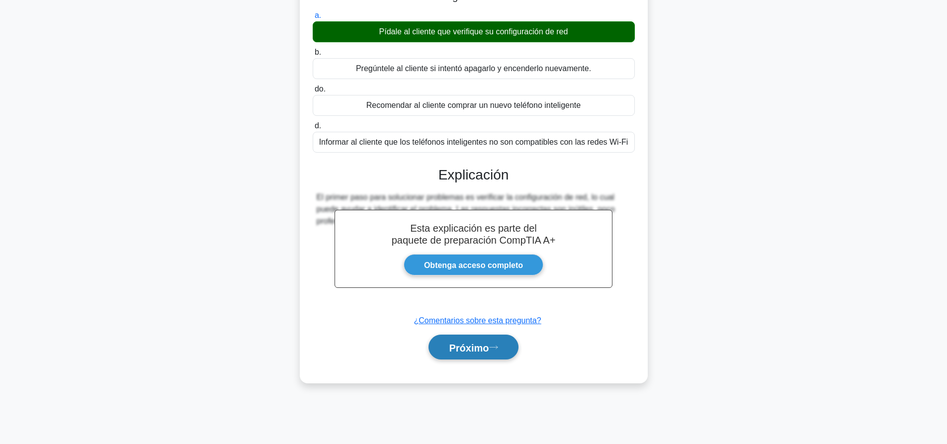
click at [501, 353] on button "Próximo" at bounding box center [472, 346] width 89 height 25
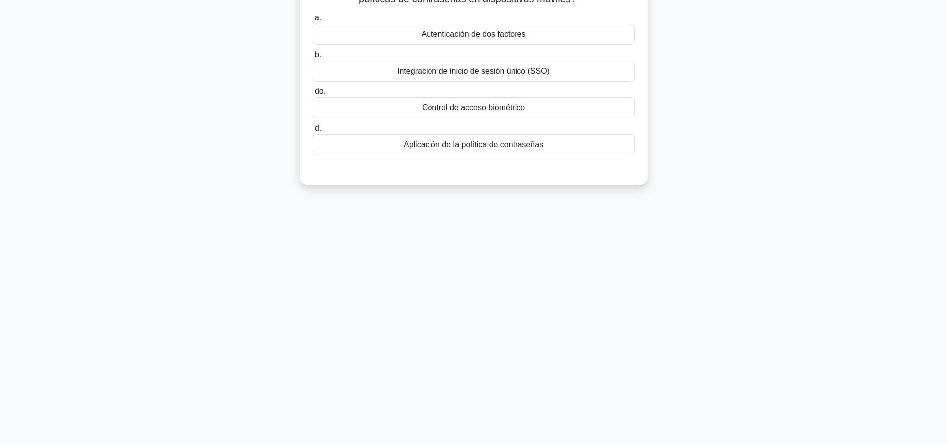
scroll to position [0, 0]
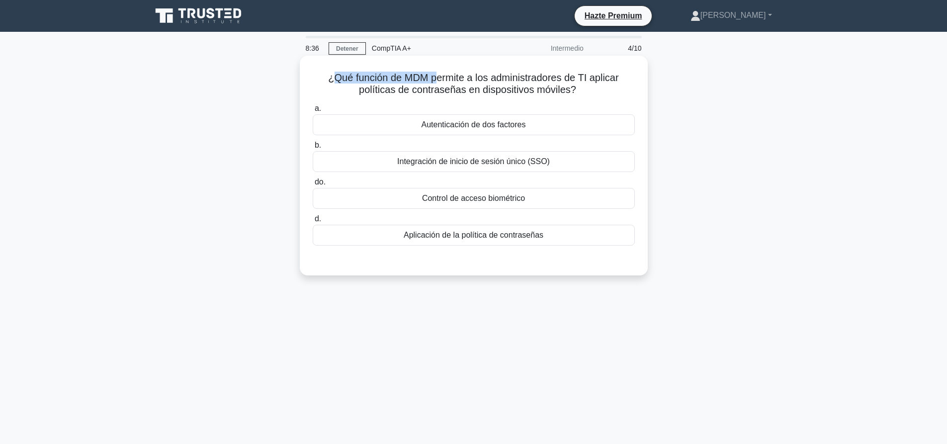
drag, startPoint x: 330, startPoint y: 75, endPoint x: 434, endPoint y: 76, distance: 103.4
click at [434, 76] on font "¿Qué función de MDM permite a los administradores de TI aplicar políticas de co…" at bounding box center [473, 83] width 290 height 23
click at [515, 231] on font "Aplicación de la política de contraseñas" at bounding box center [473, 235] width 140 height 8
click at [313, 222] on input "d. Aplicación de la política de contraseñas" at bounding box center [313, 219] width 0 height 6
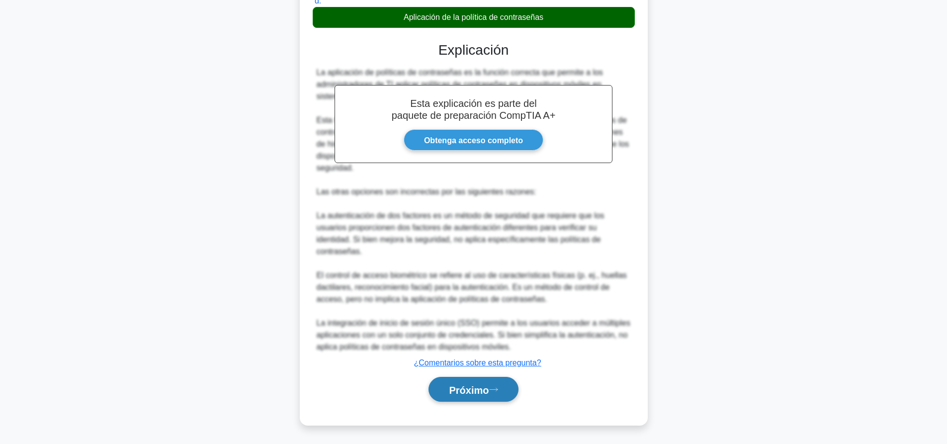
click at [466, 384] on font "Próximo" at bounding box center [469, 389] width 40 height 11
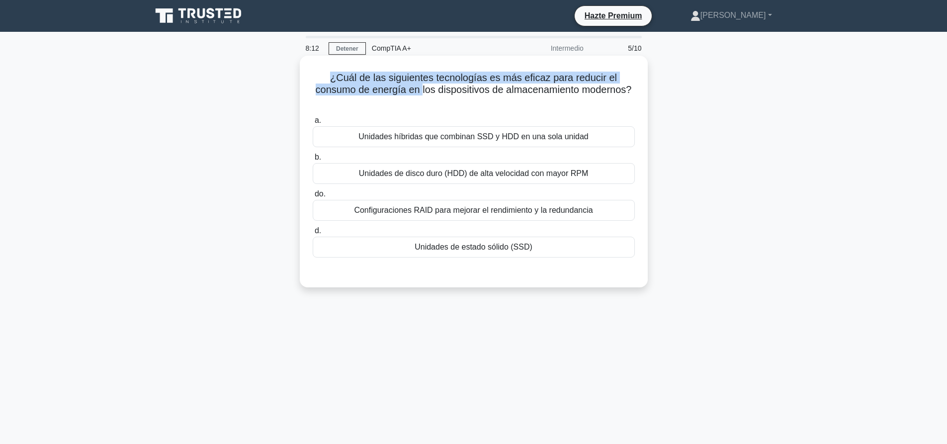
drag, startPoint x: 326, startPoint y: 76, endPoint x: 420, endPoint y: 88, distance: 94.2
click at [420, 88] on h5 "¿Cuál de las siguientes tecnologías es más eficaz para reducir el consumo de en…" at bounding box center [474, 90] width 324 height 37
click at [420, 88] on font "¿Cuál de las siguientes tecnologías es más eficaz para reducir el consumo de en…" at bounding box center [474, 83] width 316 height 23
drag, startPoint x: 328, startPoint y: 80, endPoint x: 434, endPoint y: 94, distance: 107.2
click at [434, 94] on h5 "¿Cuál de las siguientes tecnologías es más eficaz para reducir el consumo de en…" at bounding box center [474, 90] width 324 height 37
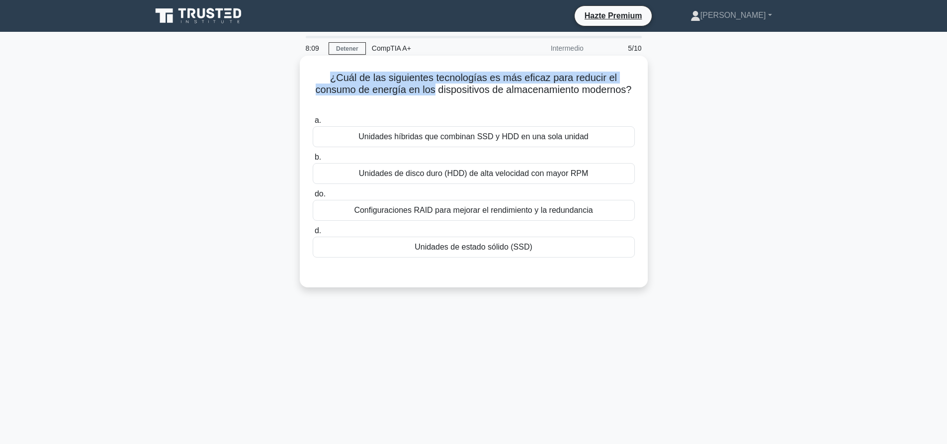
click at [435, 91] on font "¿Cuál de las siguientes tecnologías es más eficaz para reducir el consumo de en…" at bounding box center [474, 83] width 316 height 23
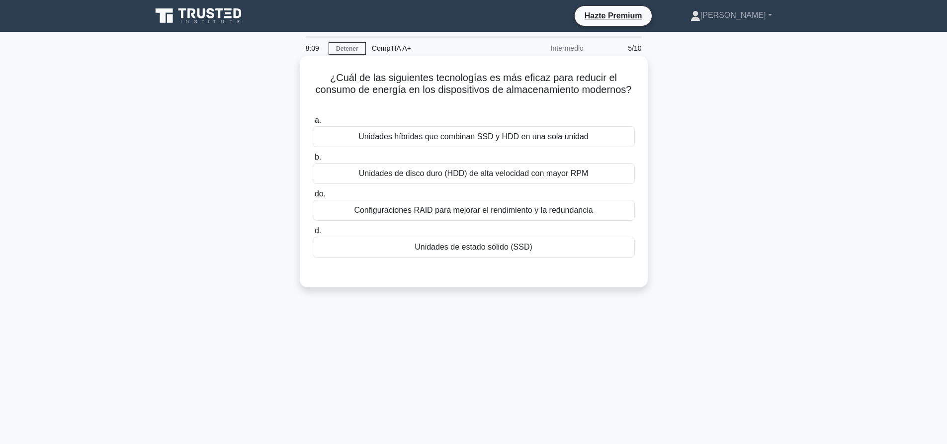
click at [476, 89] on font "¿Cuál de las siguientes tecnologías es más eficaz para reducir el consumo de en…" at bounding box center [474, 83] width 316 height 23
click at [486, 214] on font "Configuraciones RAID para mejorar el rendimiento y la redundancia" at bounding box center [473, 210] width 239 height 8
click at [313, 197] on input "do. Configuraciones RAID para mejorar el rendimiento y la redundancia" at bounding box center [313, 194] width 0 height 6
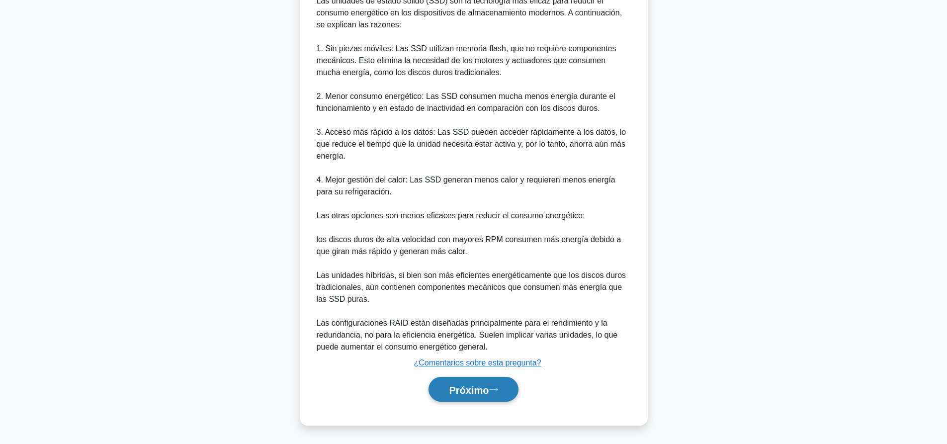
click at [480, 388] on font "Próximo" at bounding box center [469, 389] width 40 height 11
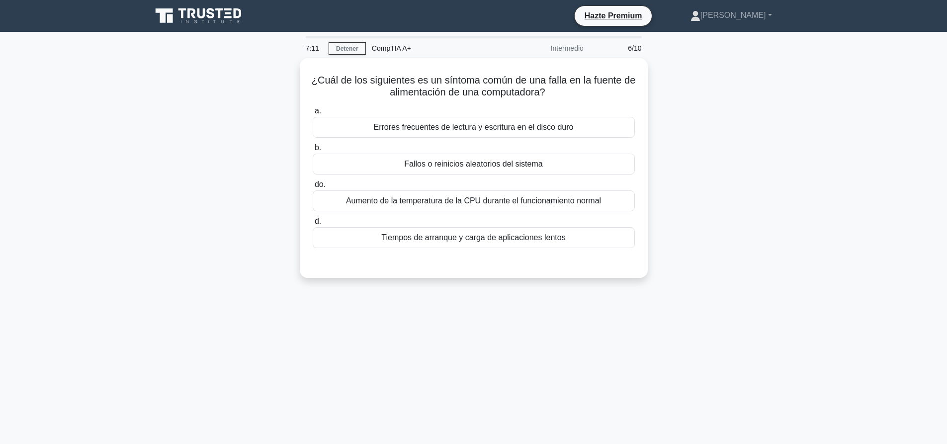
drag, startPoint x: 525, startPoint y: 200, endPoint x: 789, endPoint y: 441, distance: 357.4
click at [526, 199] on font "Aumento de la temperatura de la CPU durante el funcionamiento normal" at bounding box center [473, 200] width 255 height 8
click at [313, 188] on input "do. Aumento de la temperatura de la CPU durante el funcionamiento normal" at bounding box center [313, 184] width 0 height 6
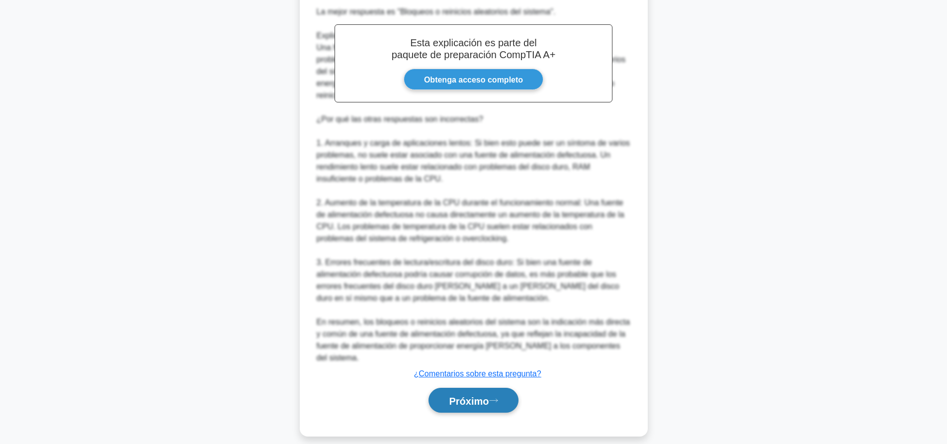
click at [497, 388] on button "Próximo" at bounding box center [472, 400] width 89 height 25
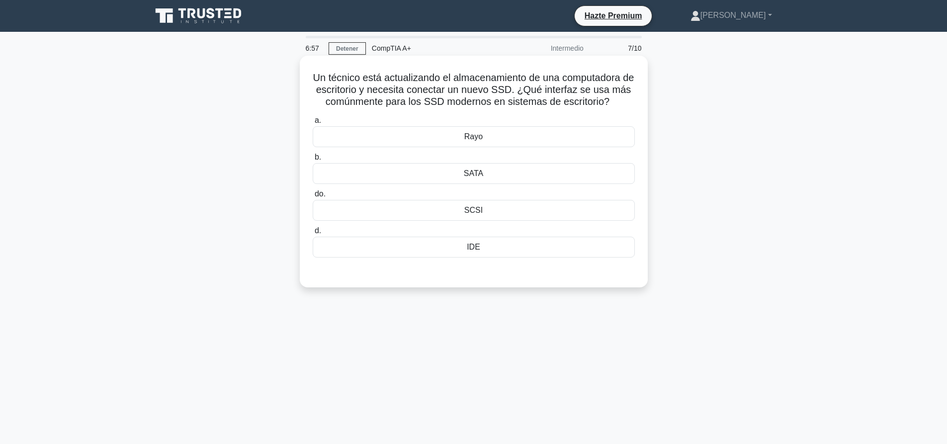
click at [471, 175] on font "SATA" at bounding box center [473, 173] width 19 height 8
click at [313, 161] on input "b. SATA" at bounding box center [313, 157] width 0 height 6
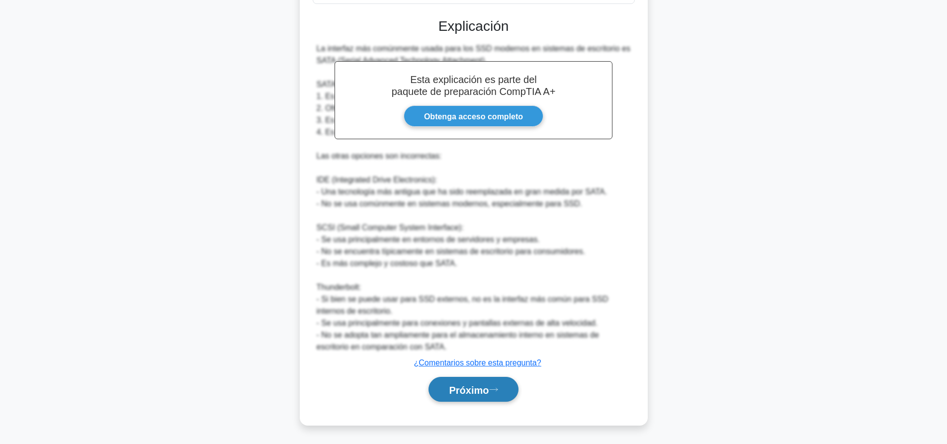
click at [480, 387] on font "Próximo" at bounding box center [469, 389] width 40 height 11
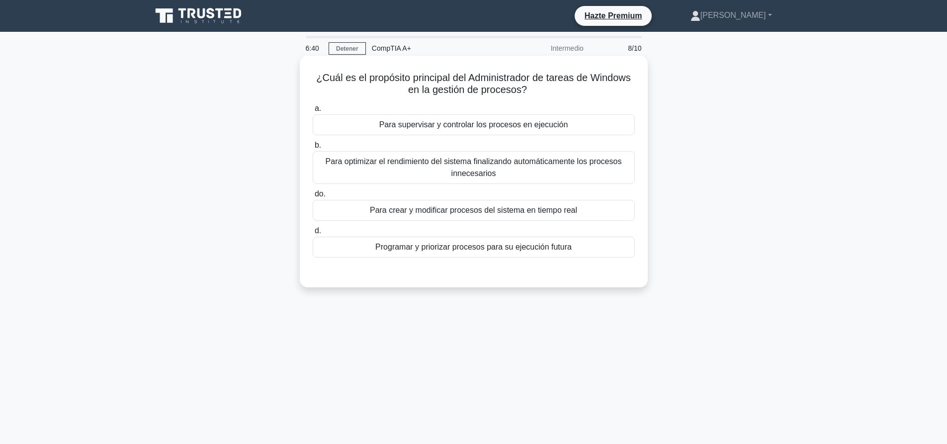
click at [504, 162] on font "Para optimizar el rendimiento del sistema finalizando automáticamente los proce…" at bounding box center [473, 167] width 296 height 20
click at [313, 149] on input "b. Para optimizar el rendimiento del sistema finalizando automáticamente los pr…" at bounding box center [313, 145] width 0 height 6
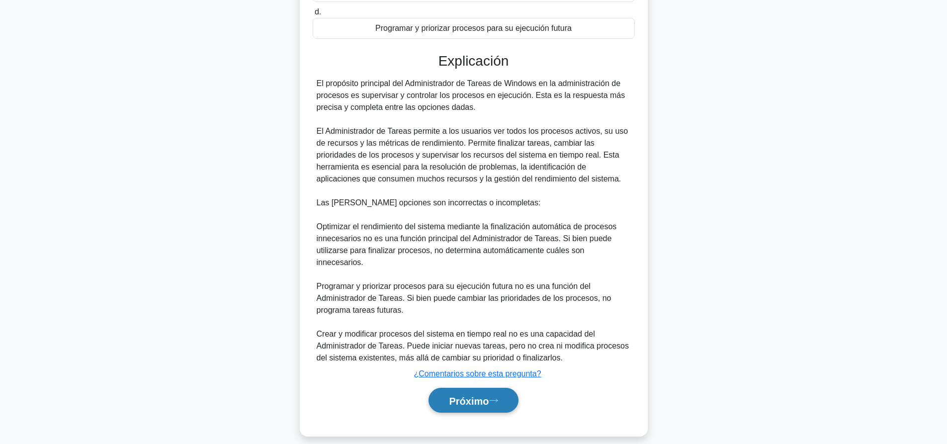
click at [486, 395] on font "Próximo" at bounding box center [469, 400] width 40 height 11
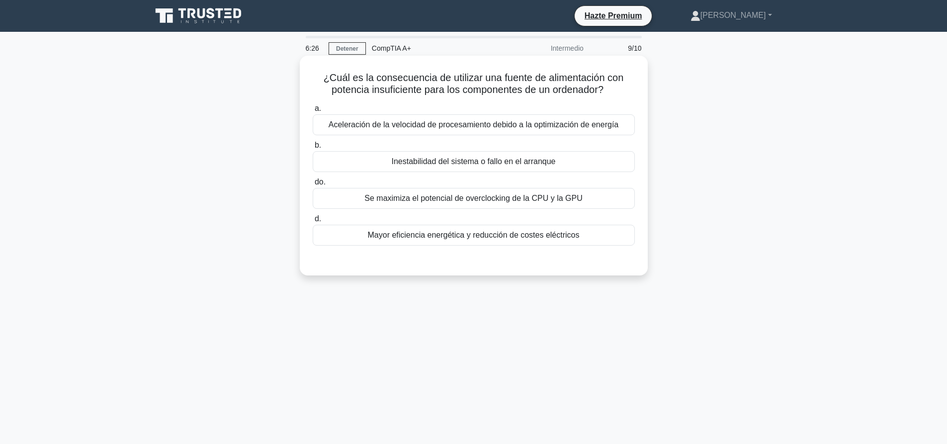
click at [498, 159] on font "Inestabilidad del sistema o fallo en el arranque" at bounding box center [474, 161] width 164 height 8
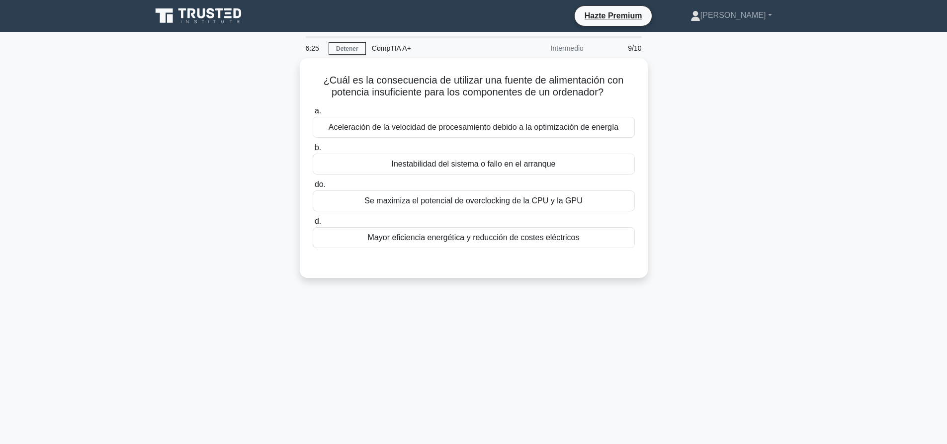
click at [699, 147] on div "¿Cuál es la consecuencia de utilizar una fuente de alimentación con potencia in…" at bounding box center [474, 174] width 656 height 232
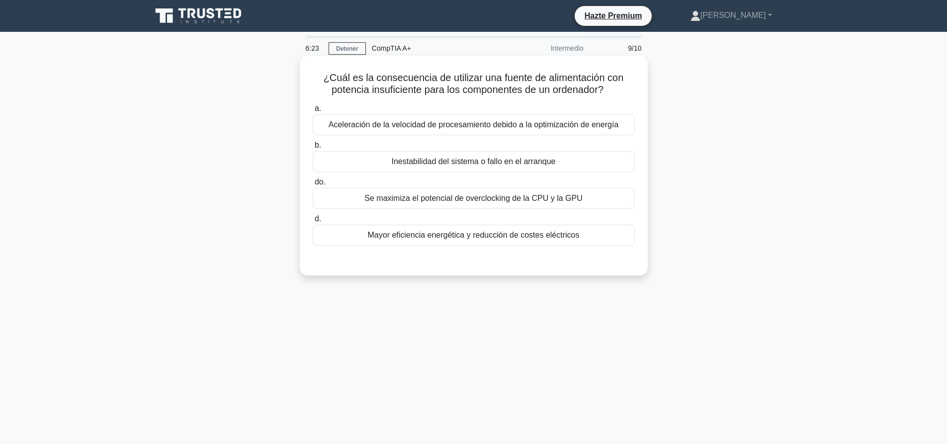
click at [553, 165] on font "Inestabilidad del sistema o fallo en el arranque" at bounding box center [474, 161] width 164 height 8
click at [313, 149] on input "b. Inestabilidad del sistema o fallo en el arranque" at bounding box center [313, 145] width 0 height 6
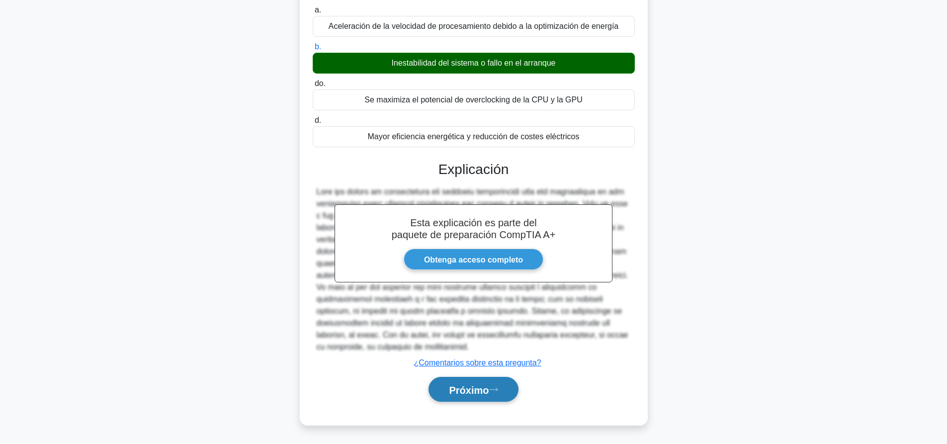
click at [503, 393] on button "Próximo" at bounding box center [472, 389] width 89 height 25
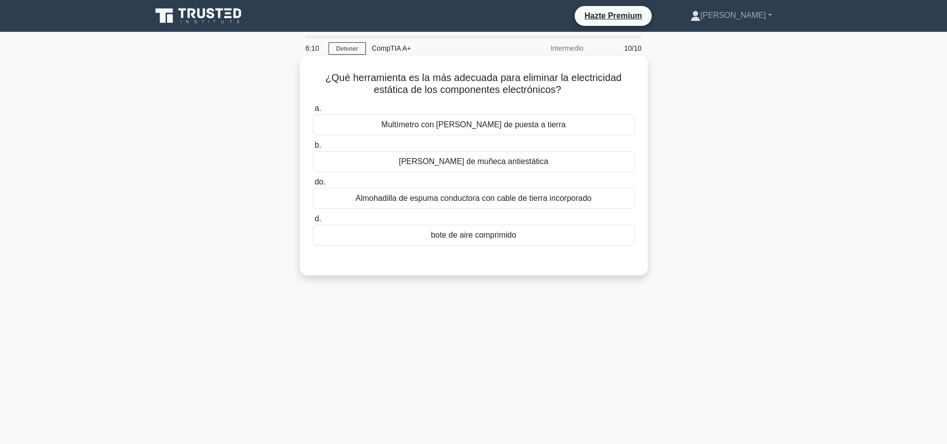
click at [486, 168] on div "Correa de muñeca antiestática" at bounding box center [474, 161] width 322 height 21
click at [313, 149] on input "b. Correa de muñeca antiestática" at bounding box center [313, 145] width 0 height 6
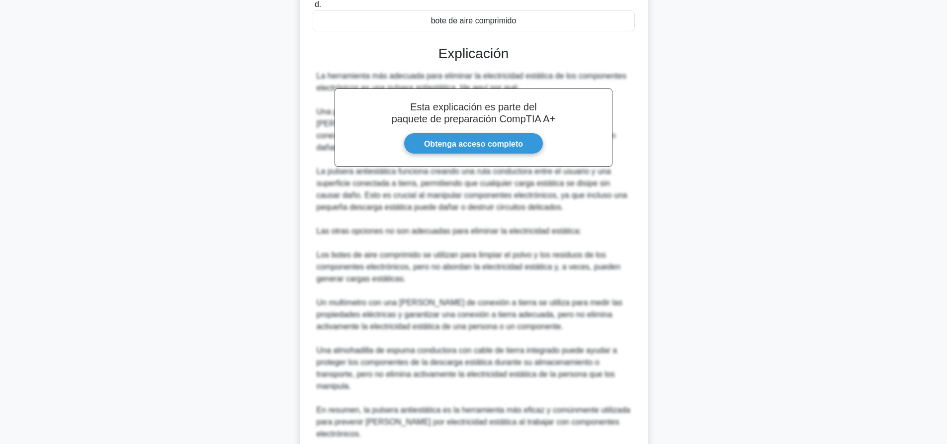
scroll to position [290, 0]
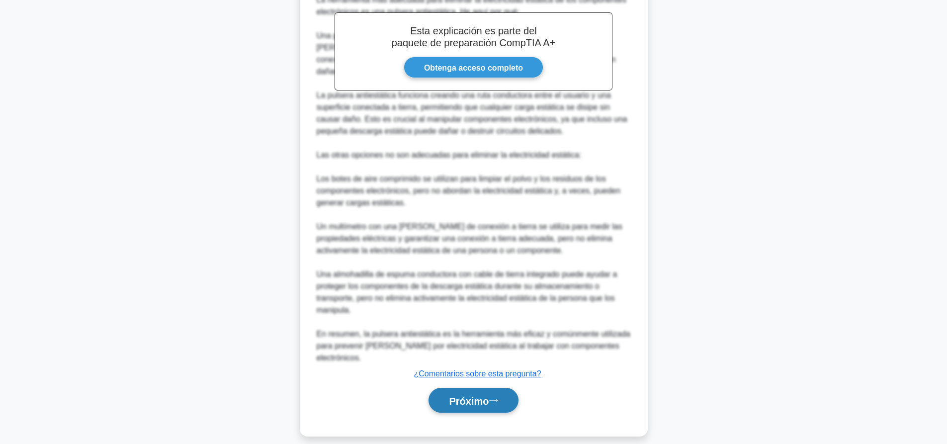
click at [481, 395] on font "Próximo" at bounding box center [469, 400] width 40 height 11
